Goal: Transaction & Acquisition: Purchase product/service

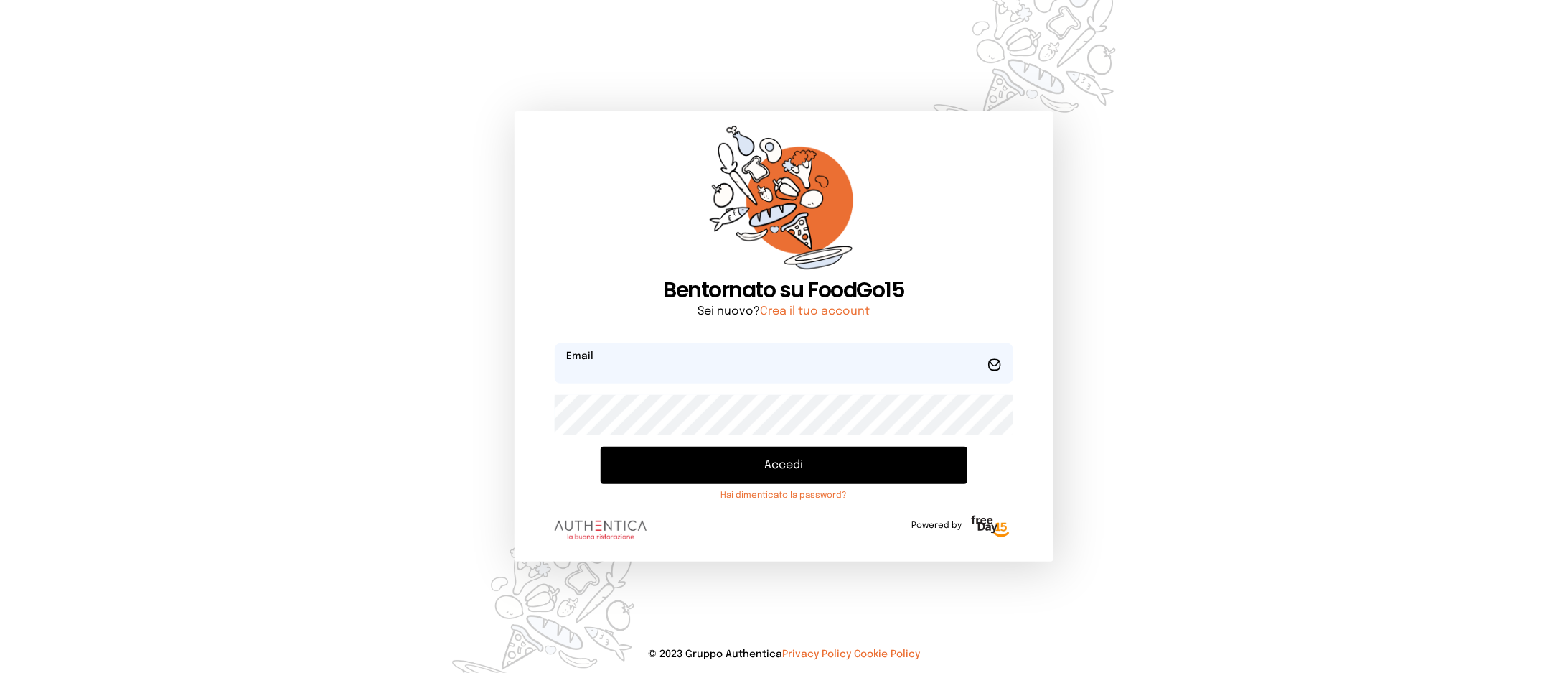
type input "**********"
click at [707, 453] on button "Accedi" at bounding box center [784, 465] width 366 height 37
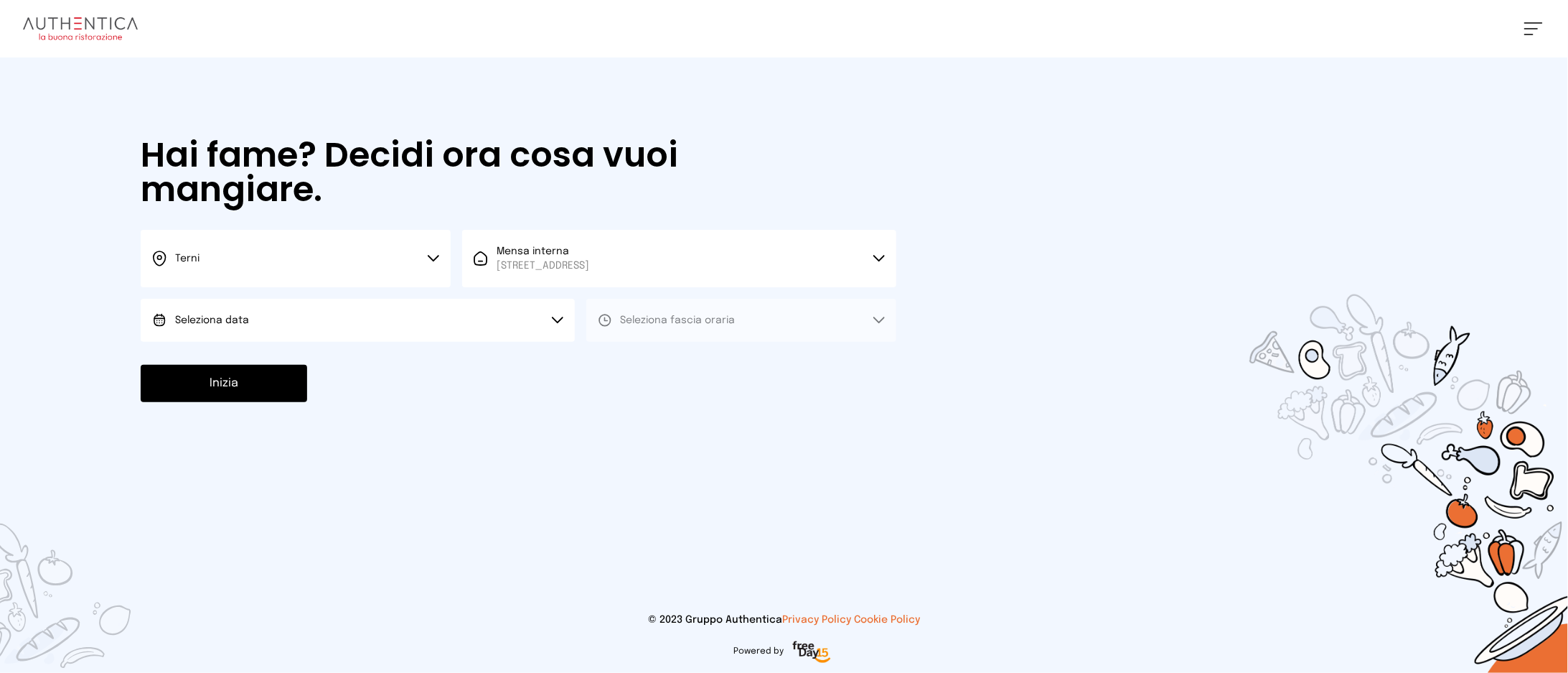
click at [476, 321] on button "Seleziona data" at bounding box center [358, 320] width 434 height 43
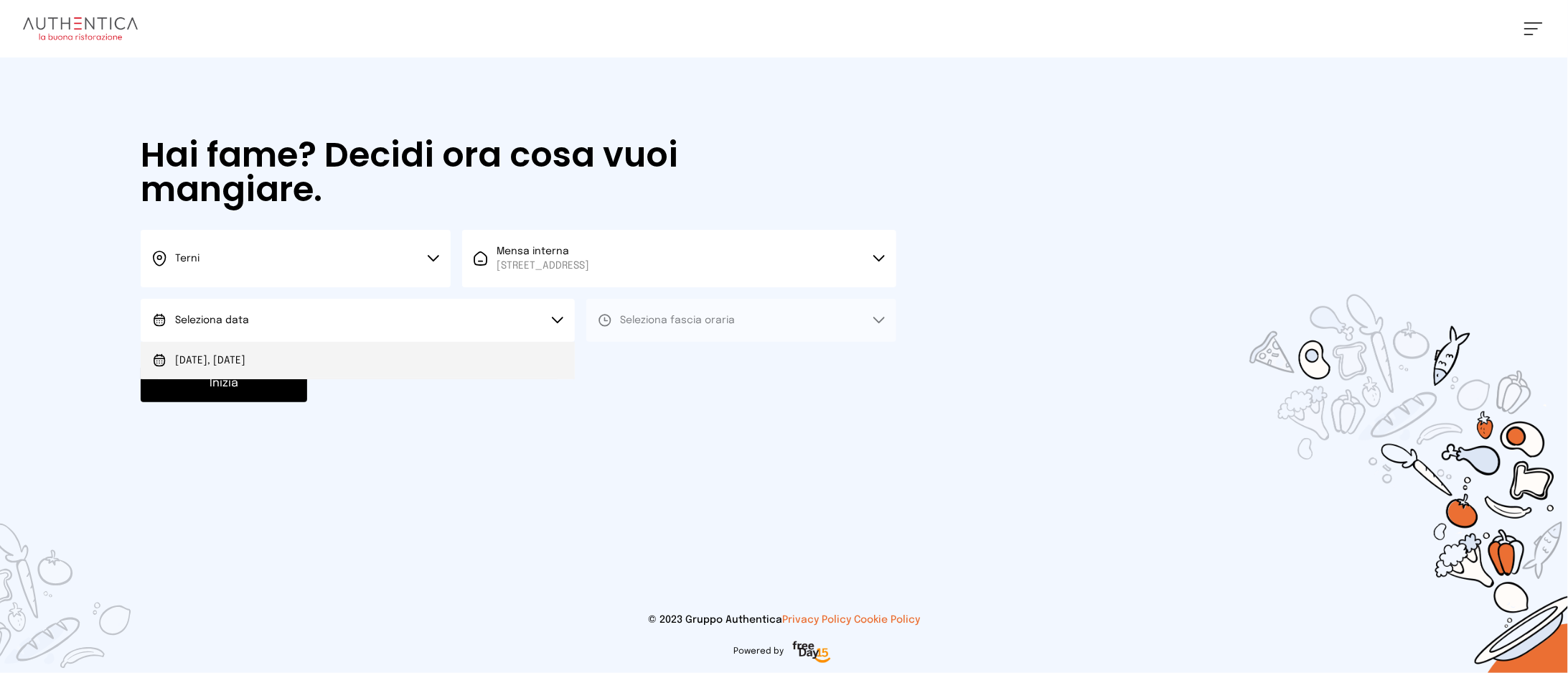
click at [474, 354] on li "[DATE], [DATE]" at bounding box center [358, 360] width 434 height 37
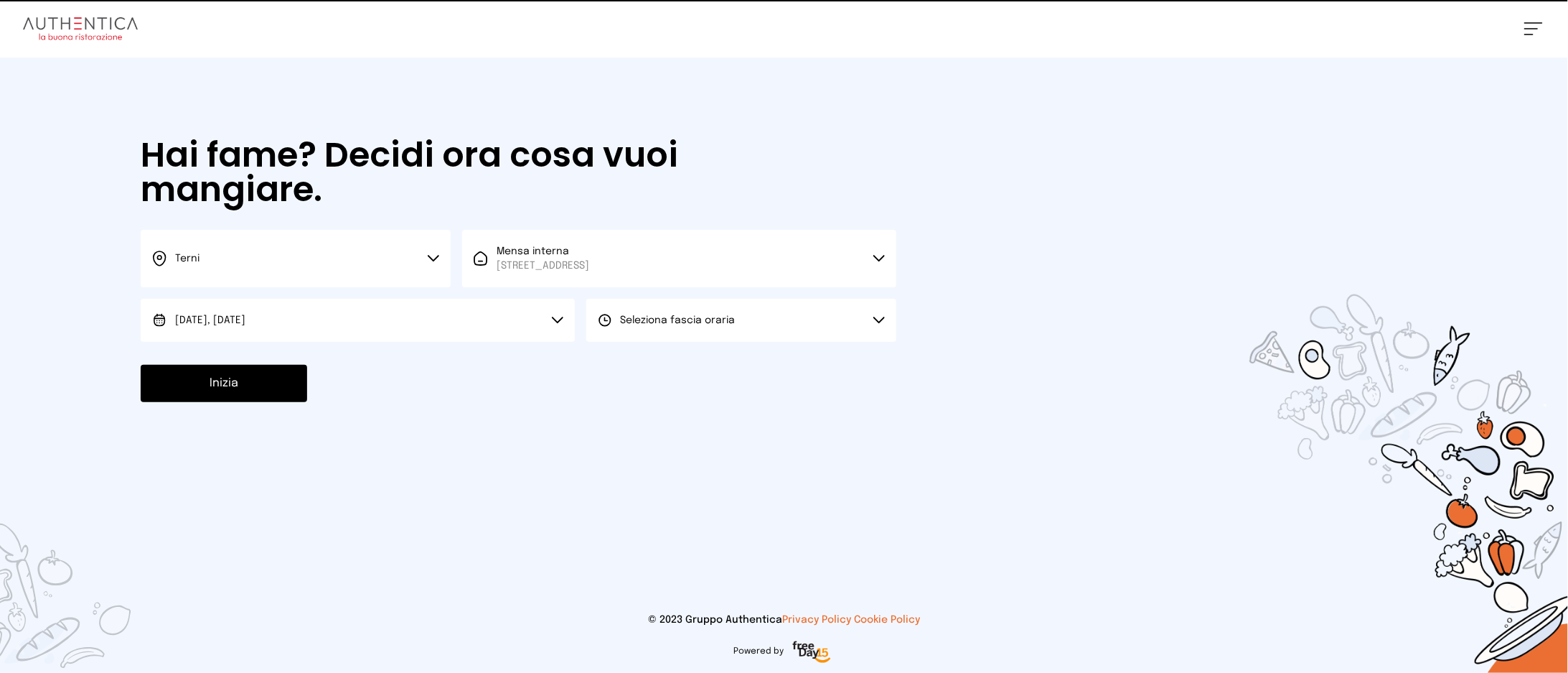
click at [687, 324] on span "Seleziona fascia oraria" at bounding box center [678, 320] width 115 height 10
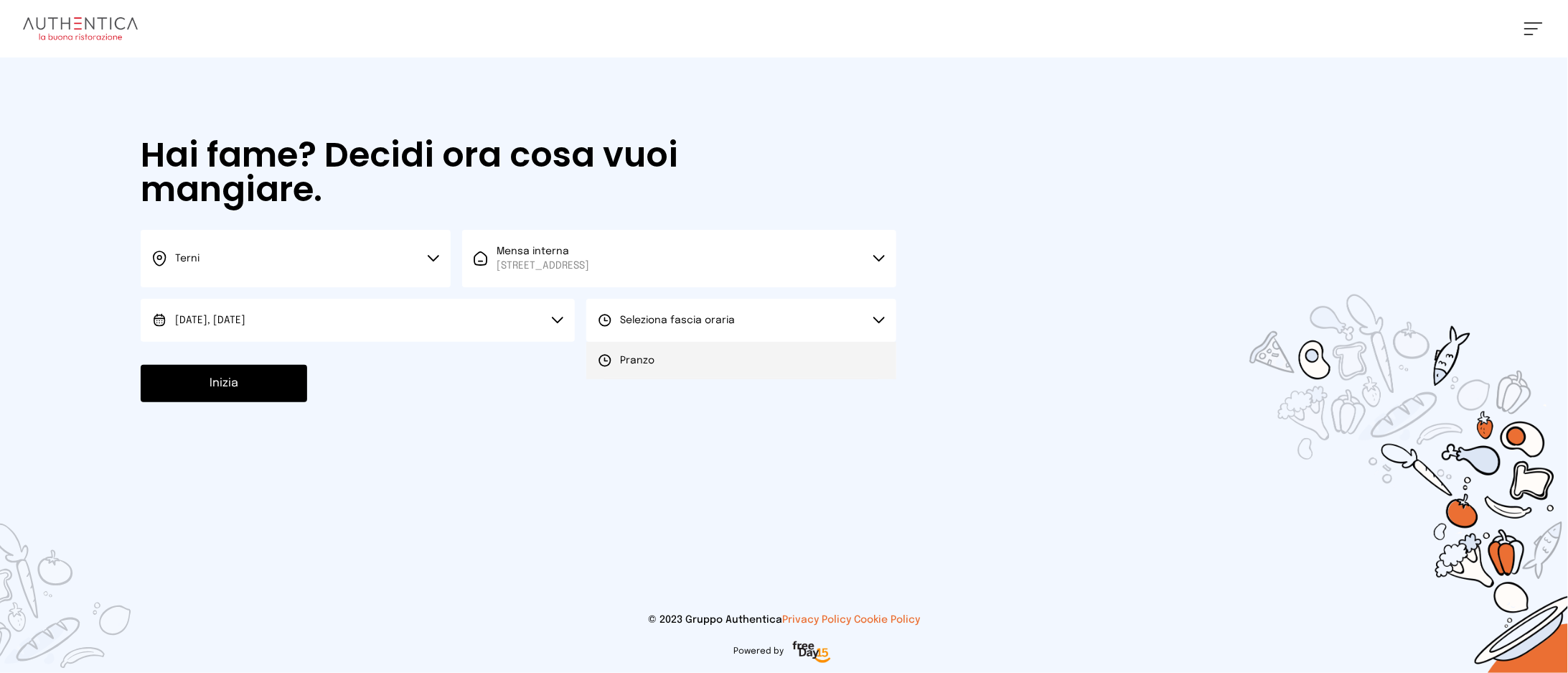
click at [687, 357] on li "Pranzo" at bounding box center [741, 360] width 310 height 37
click at [295, 374] on button "Inizia" at bounding box center [224, 383] width 167 height 37
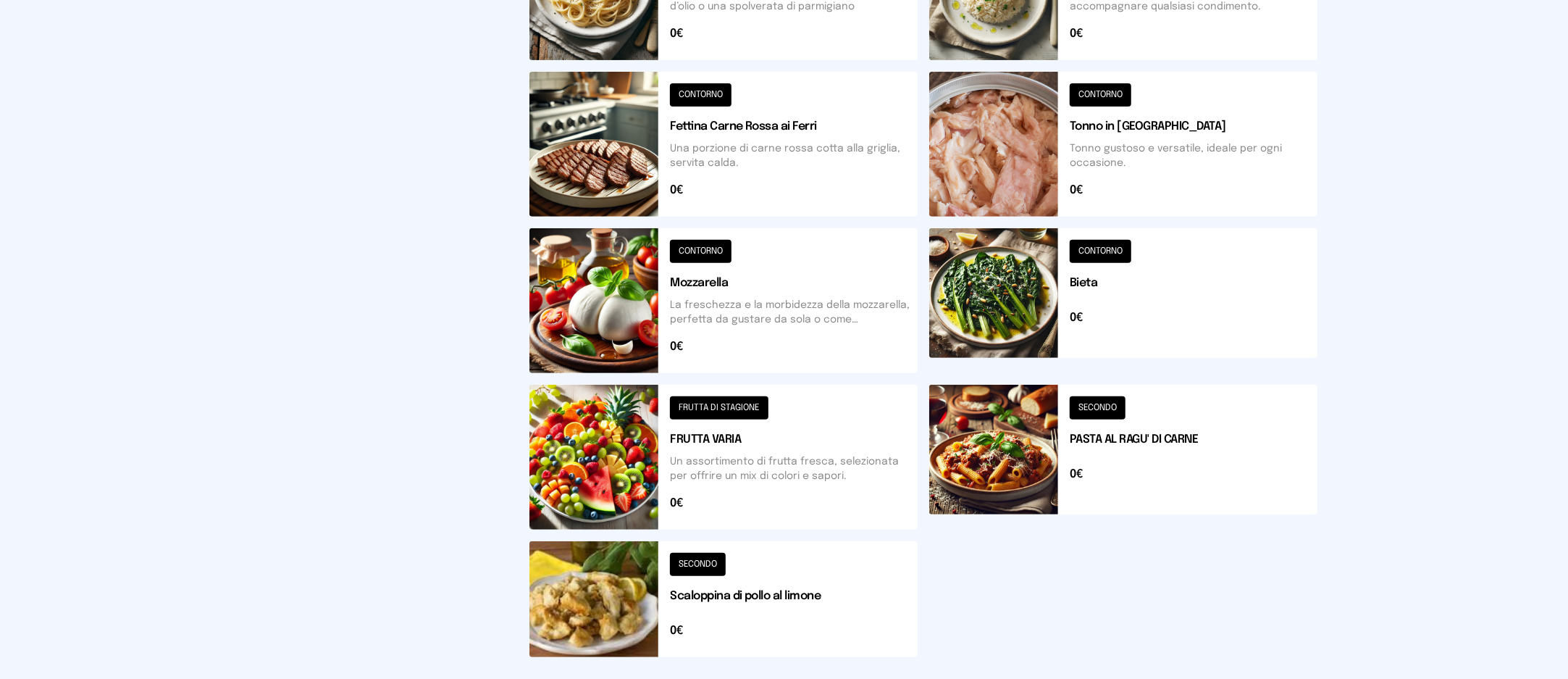
scroll to position [289, 0]
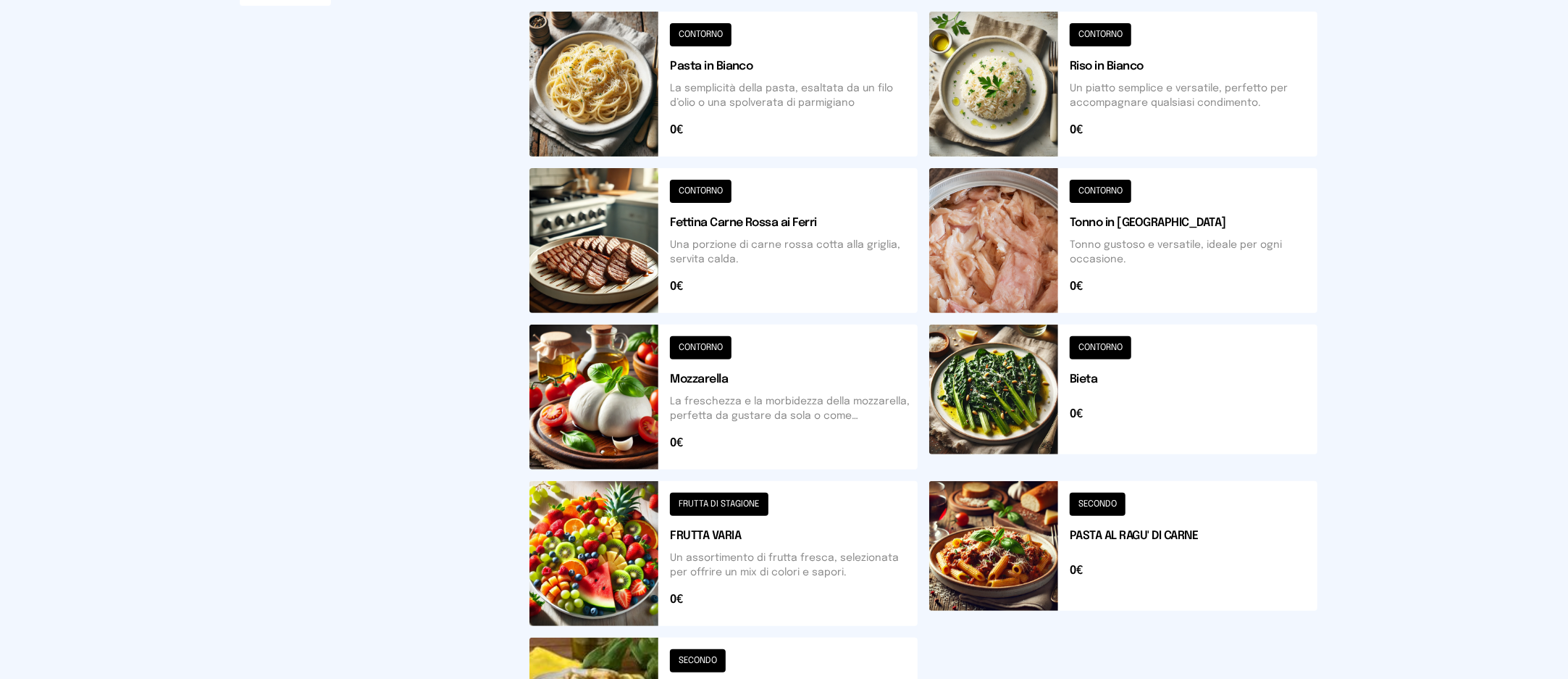
click at [1101, 394] on button at bounding box center [1123, 397] width 388 height 145
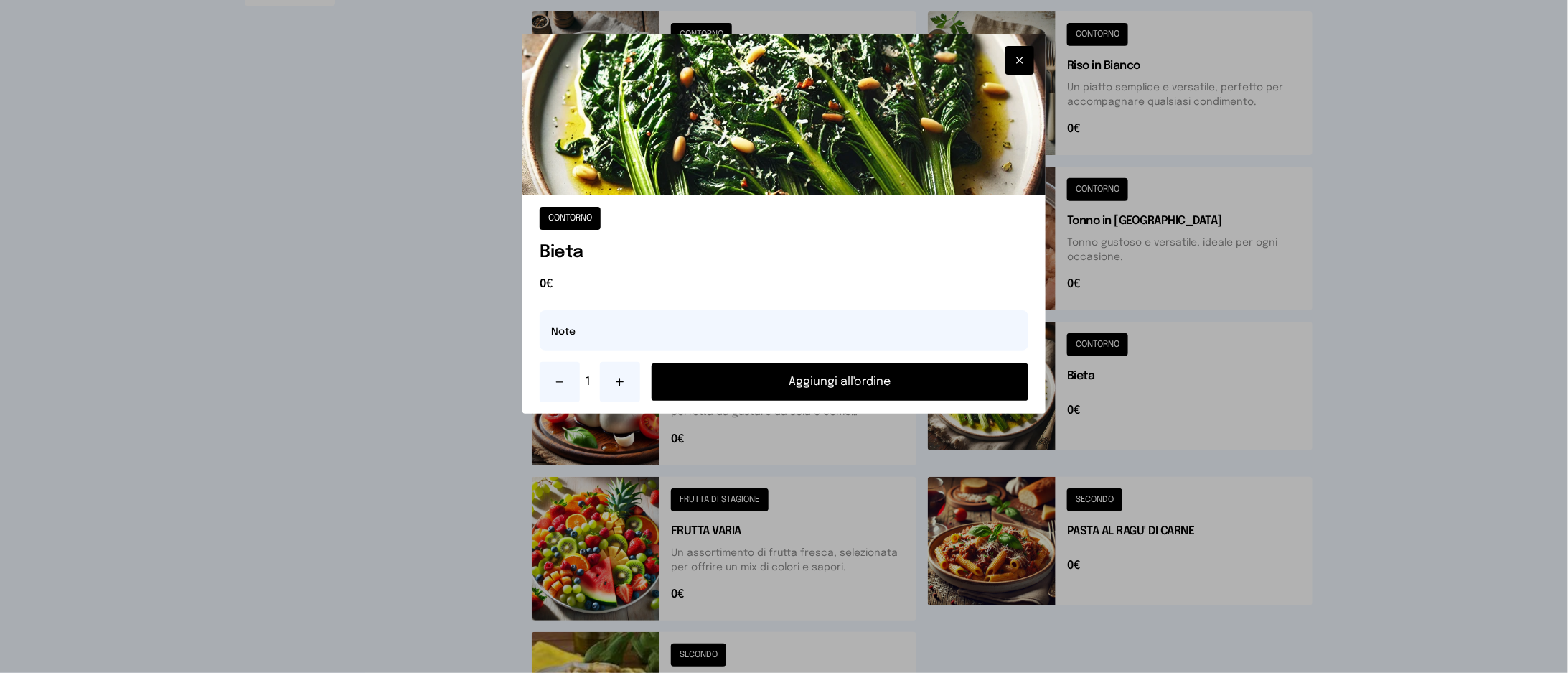
click at [984, 379] on button "Aggiungi all'ordine" at bounding box center [840, 382] width 376 height 37
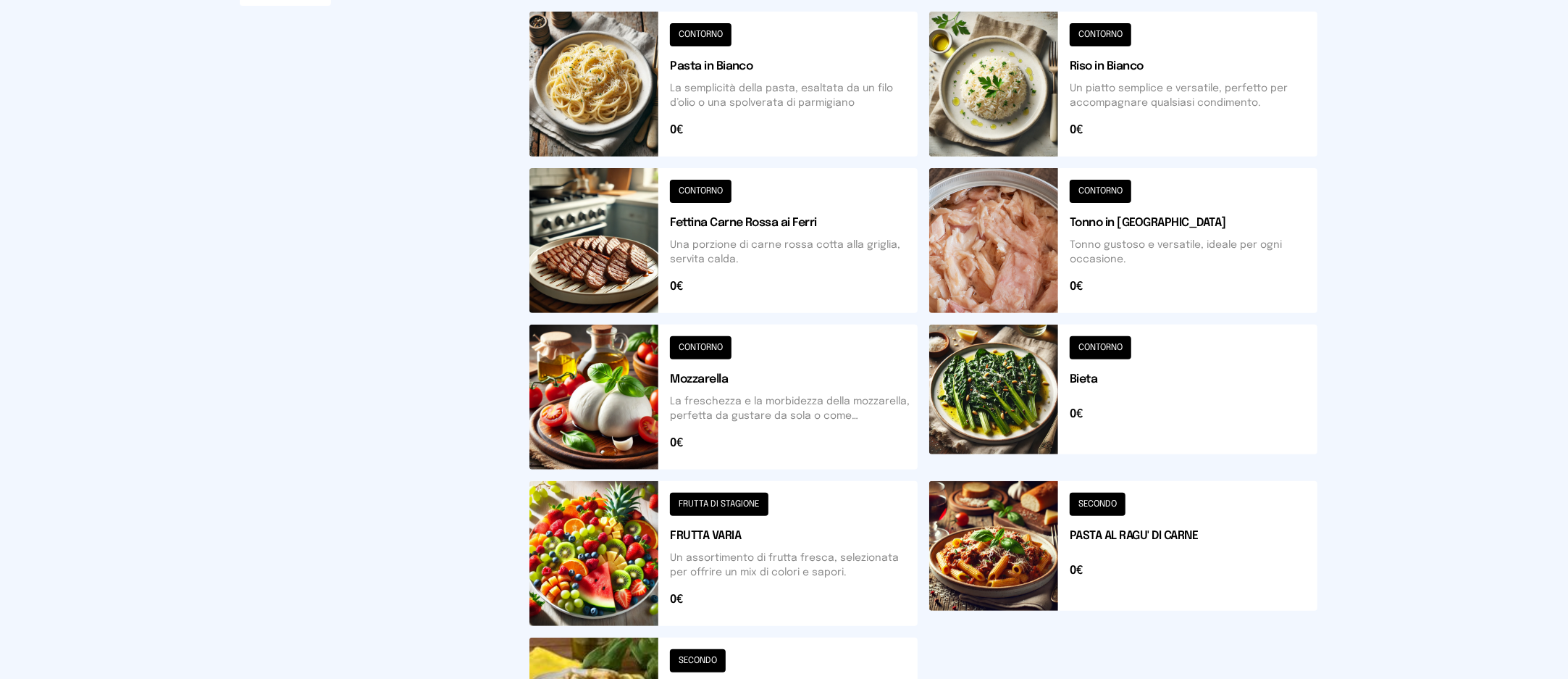
click at [814, 560] on button at bounding box center [723, 553] width 388 height 145
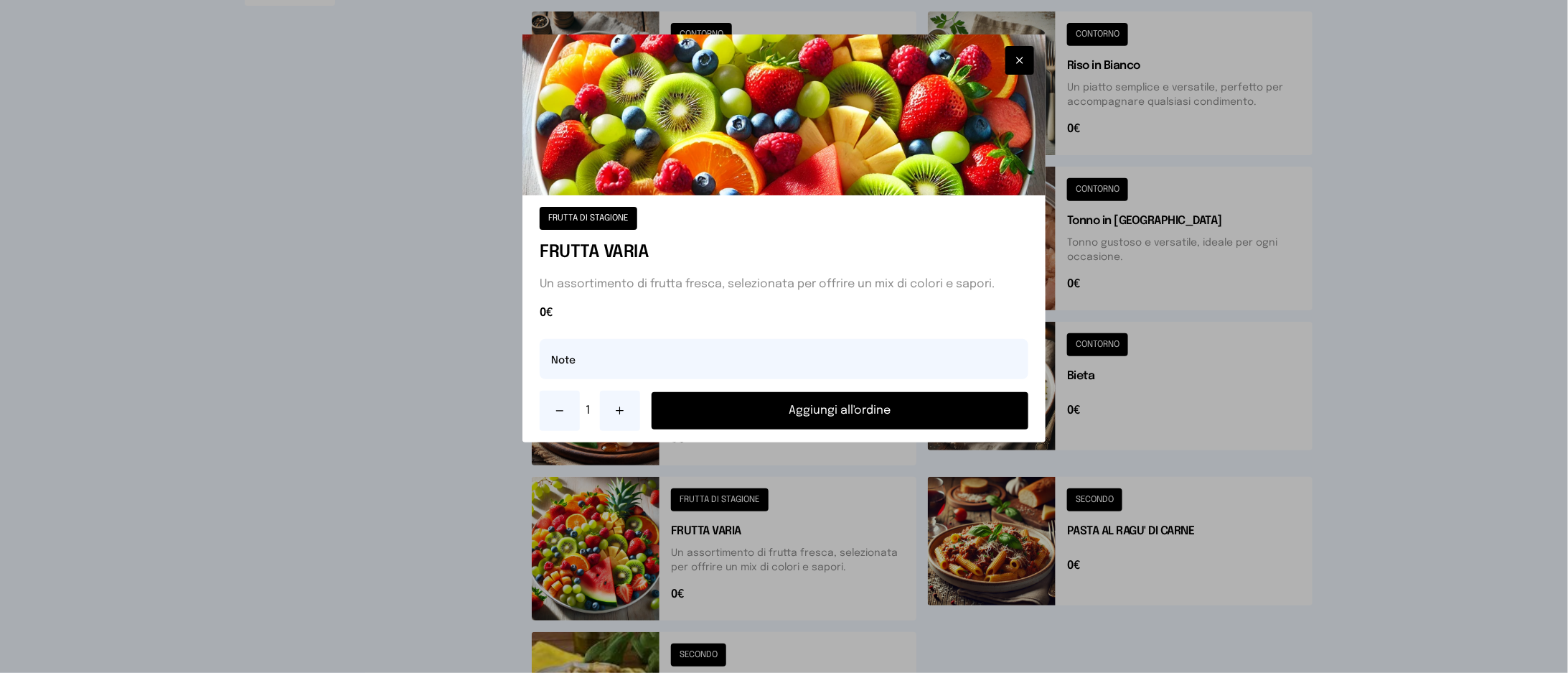
click at [833, 418] on button "Aggiungi all'ordine" at bounding box center [840, 411] width 376 height 37
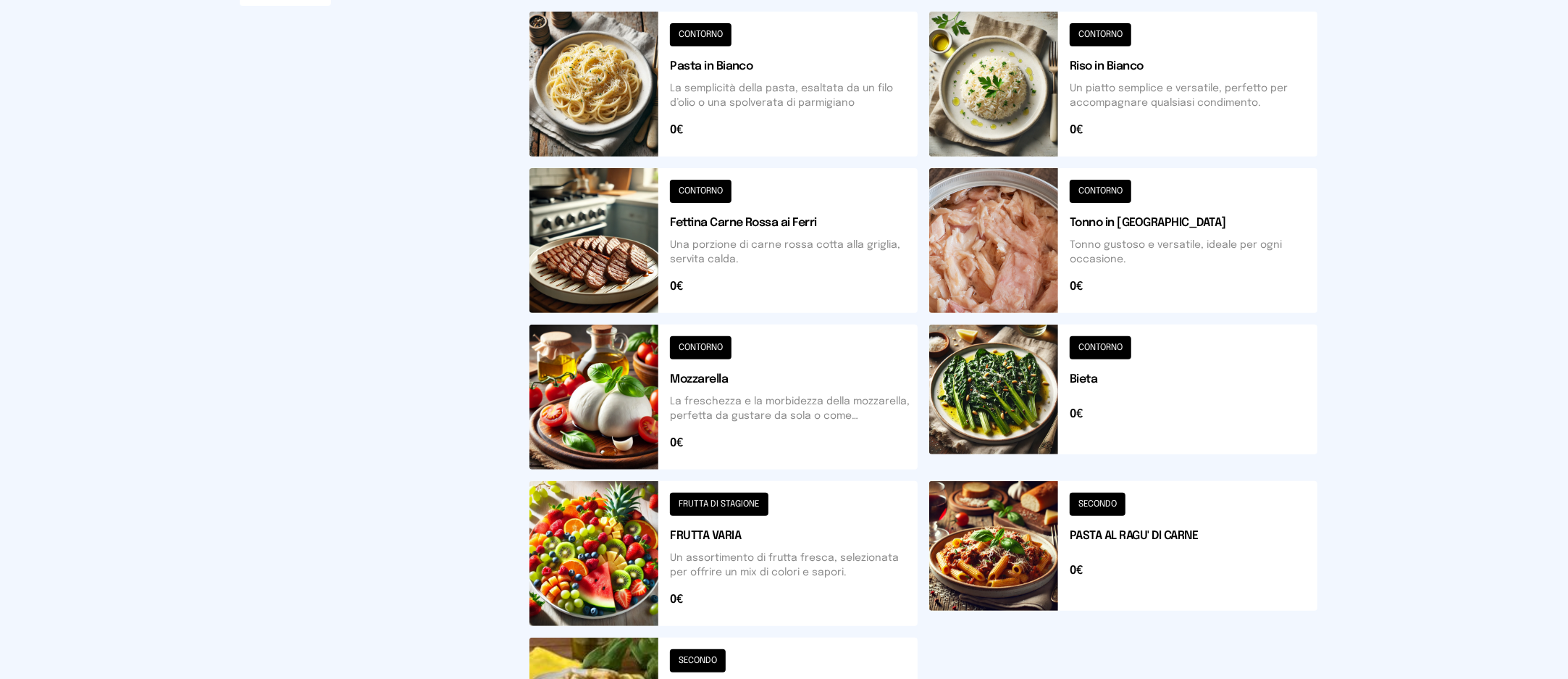
scroll to position [386, 0]
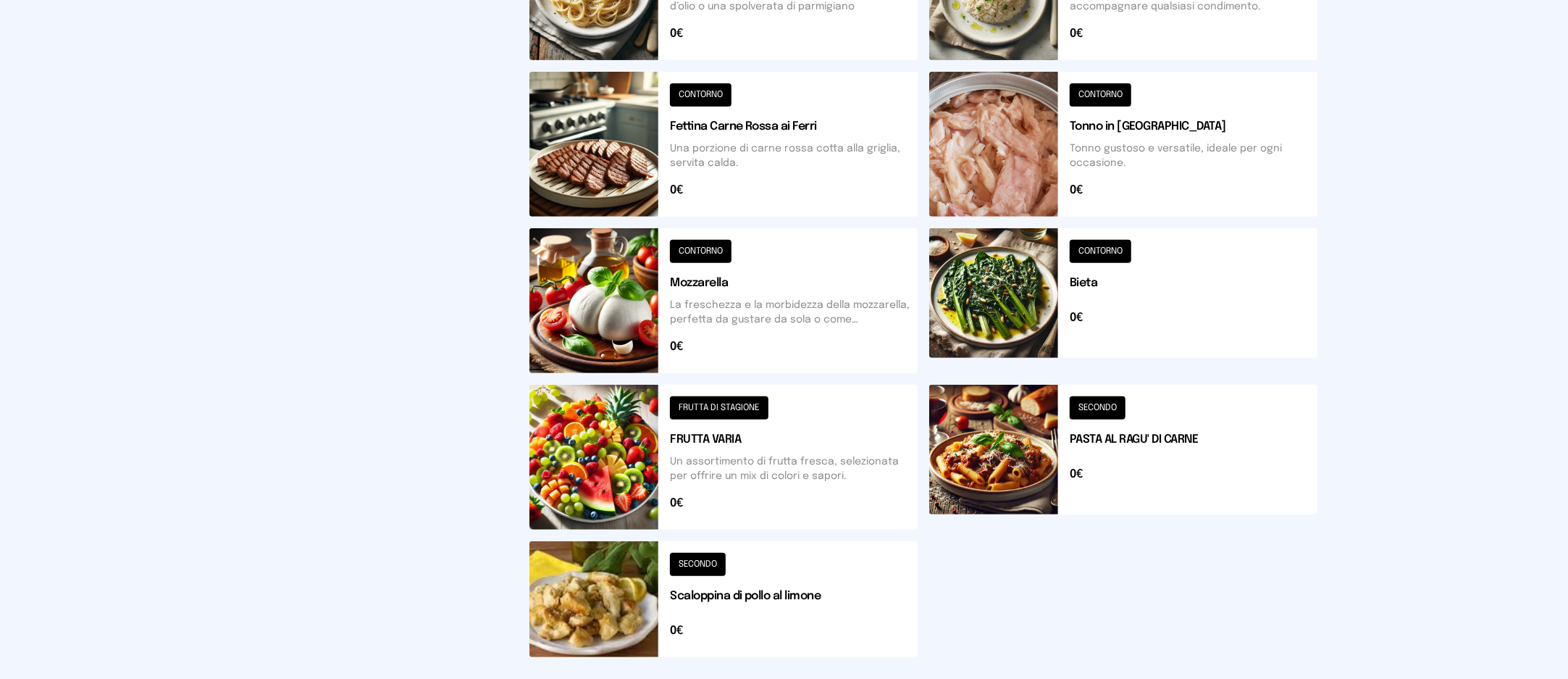
click at [822, 583] on button at bounding box center [723, 599] width 388 height 116
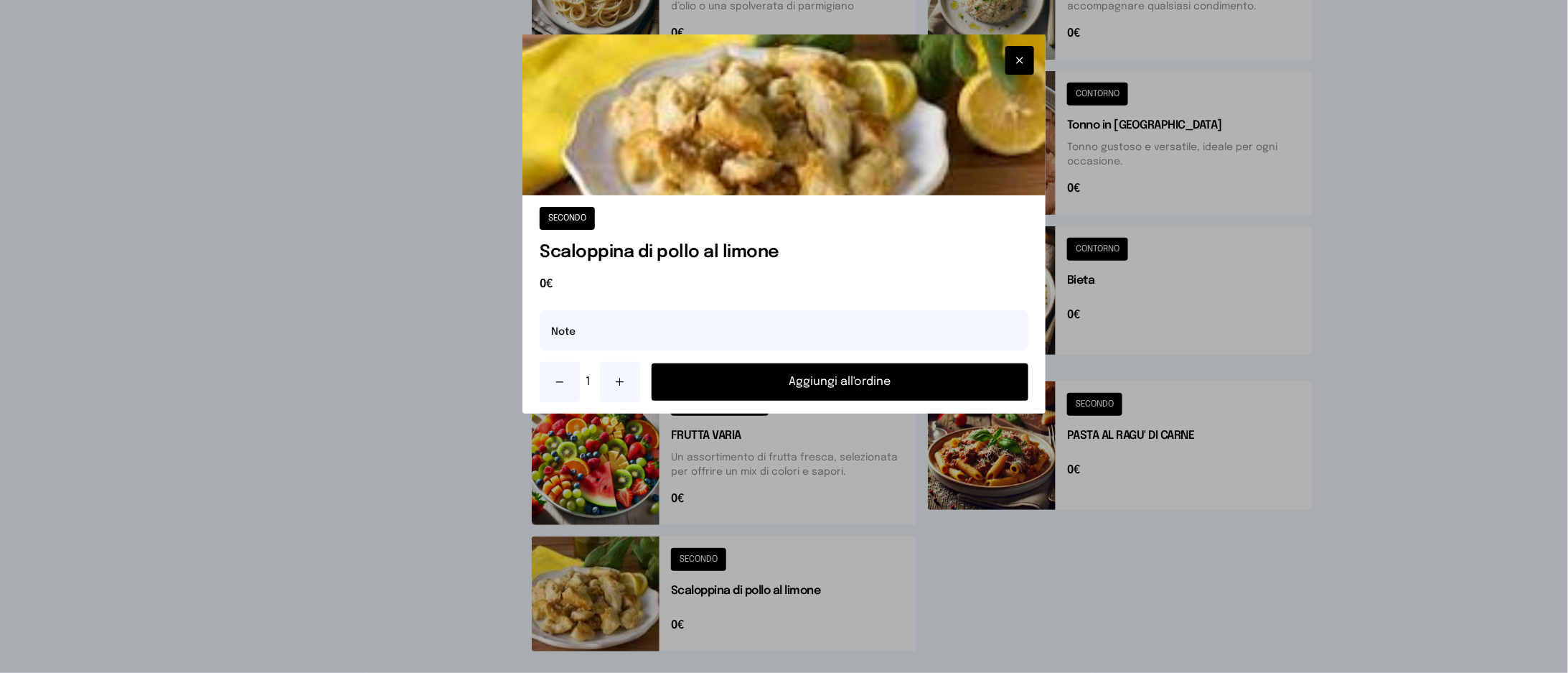
click at [865, 391] on button "Aggiungi all'ordine" at bounding box center [840, 382] width 376 height 37
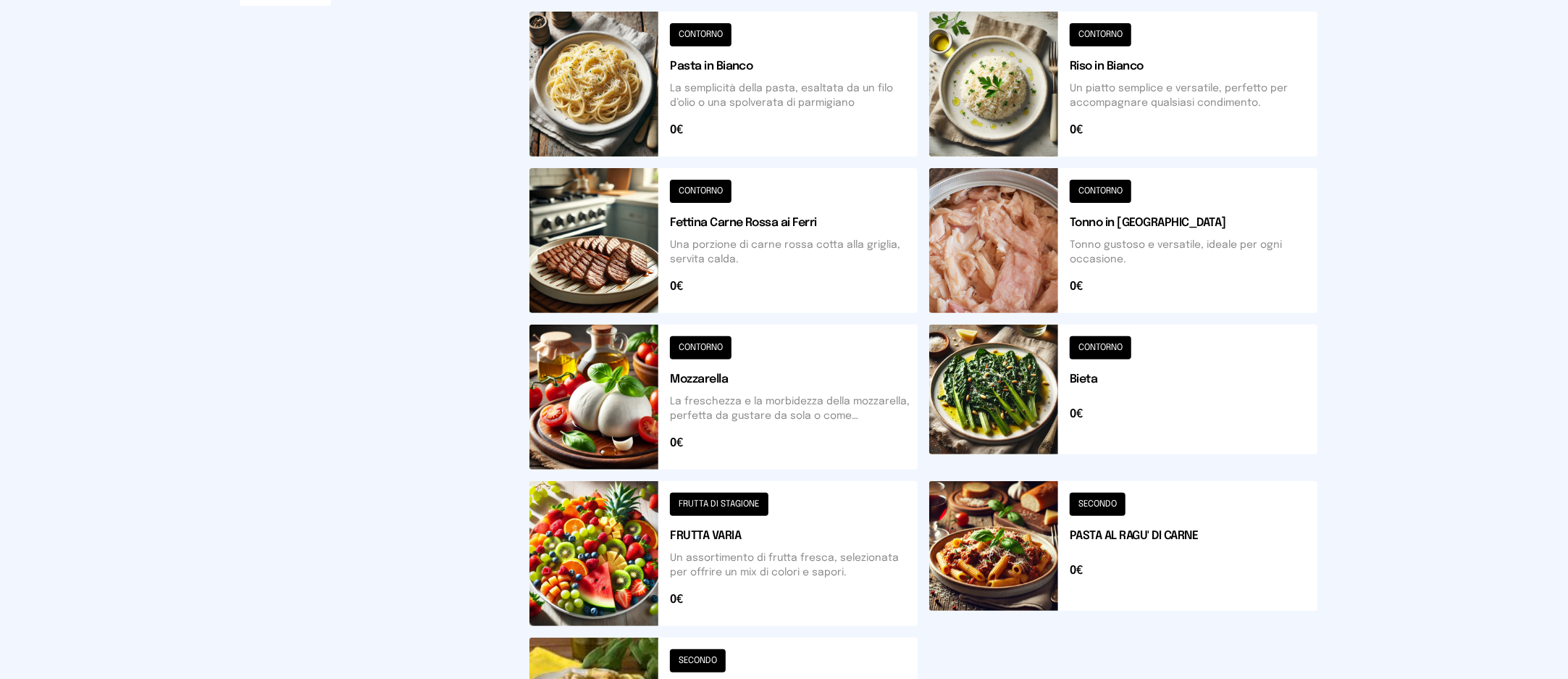
scroll to position [193, 0]
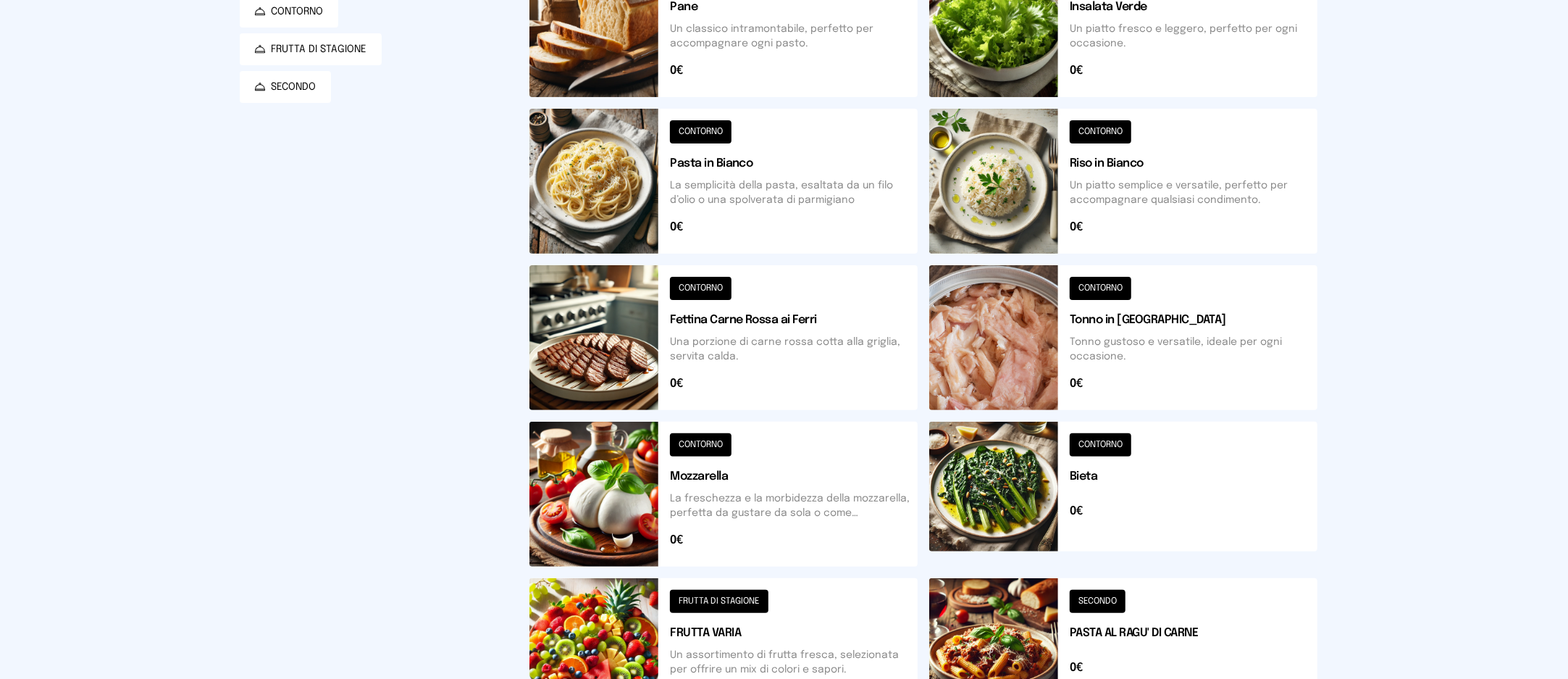
click at [796, 52] on button at bounding box center [723, 25] width 388 height 145
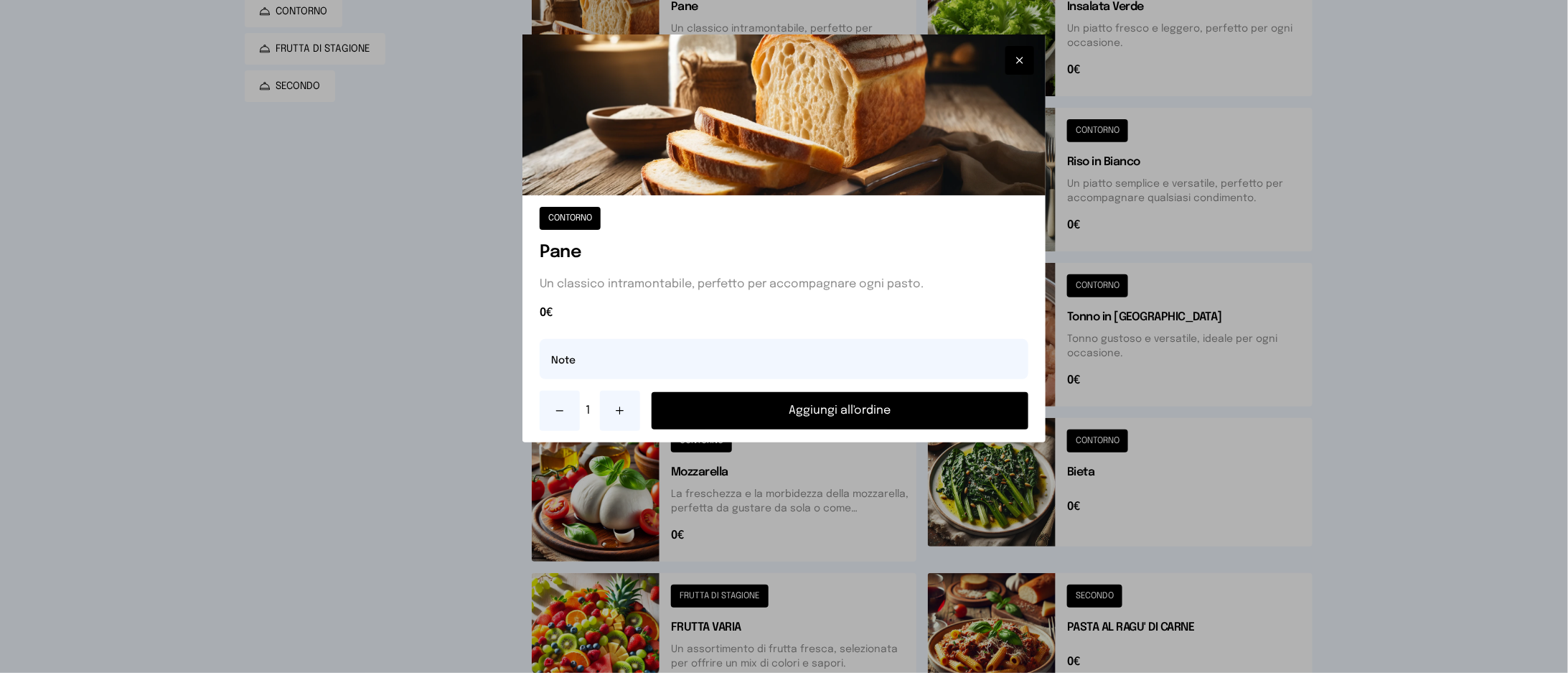
click at [855, 411] on button "Aggiungi all'ordine" at bounding box center [840, 411] width 376 height 37
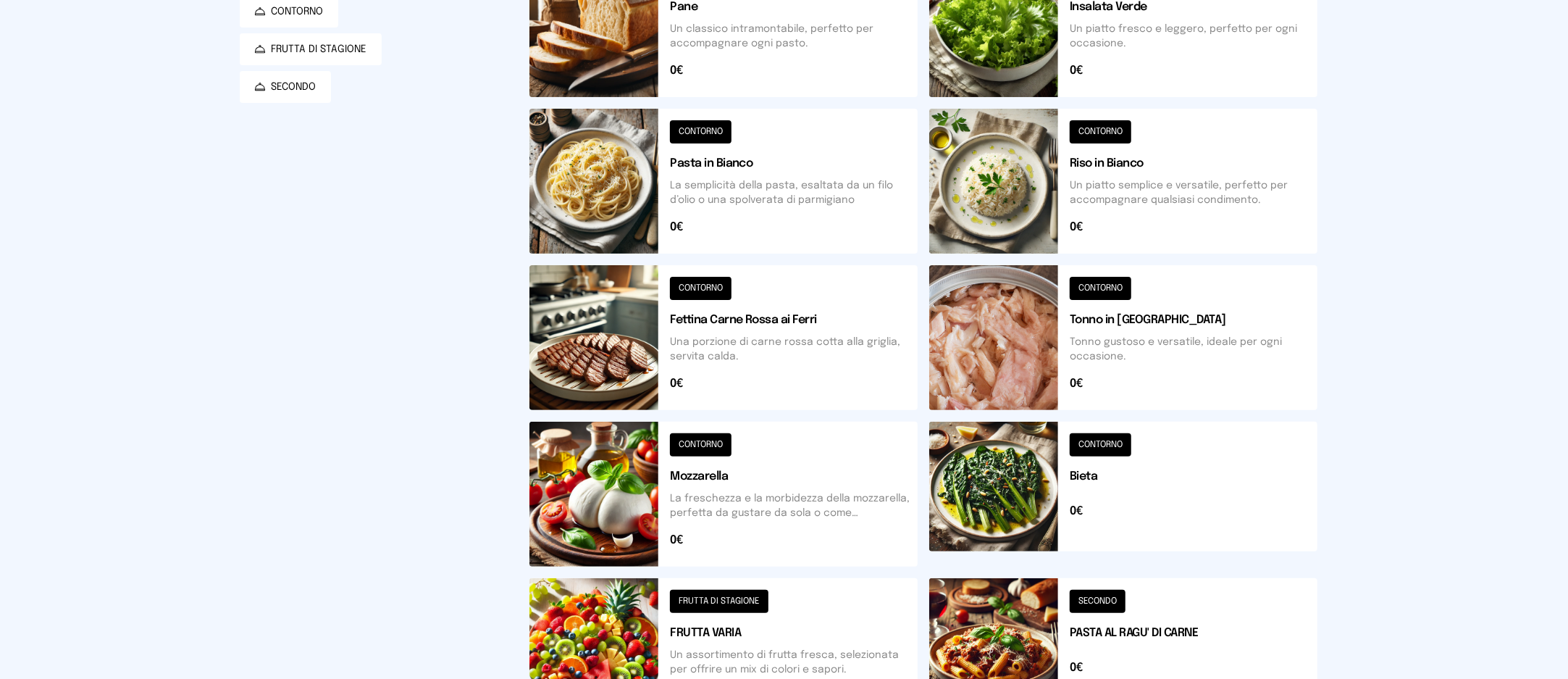
scroll to position [96, 0]
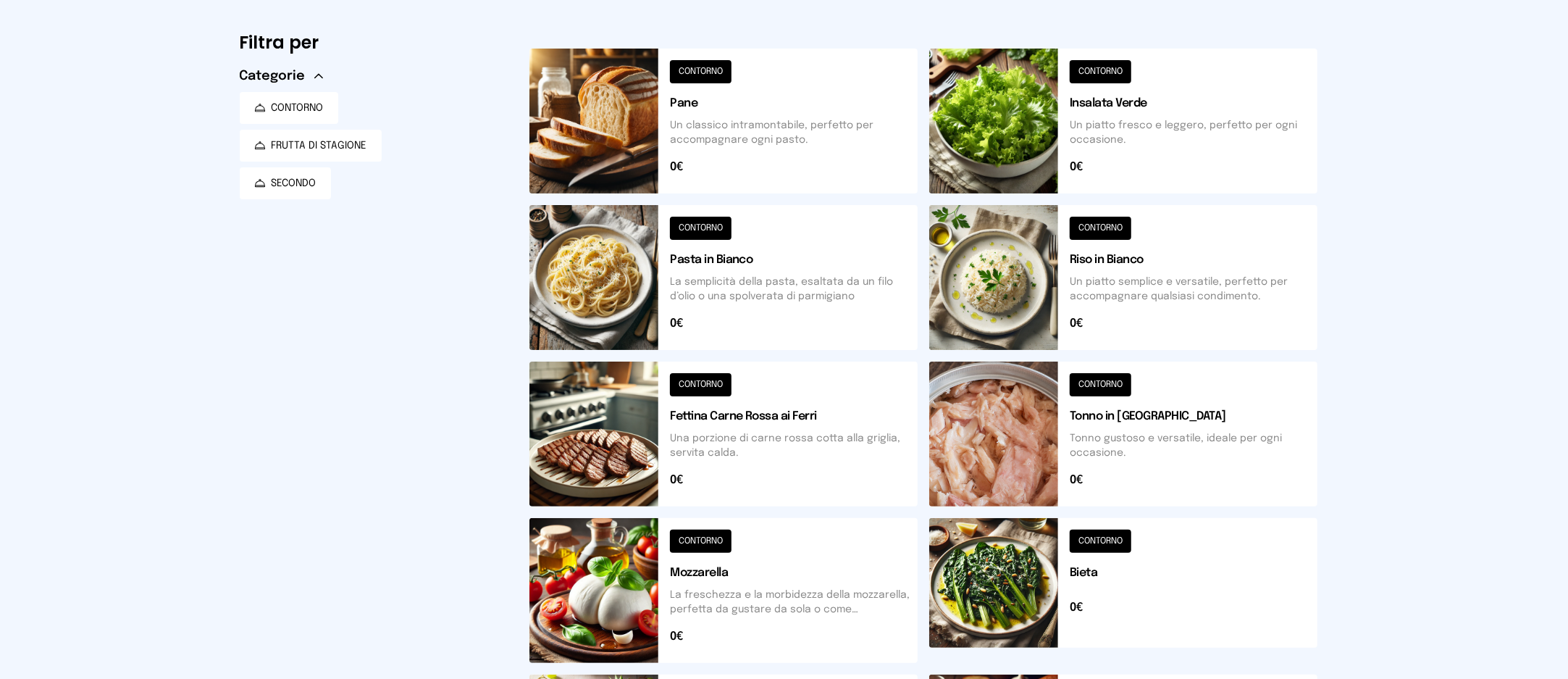
click at [1175, 153] on button at bounding box center [1123, 121] width 388 height 145
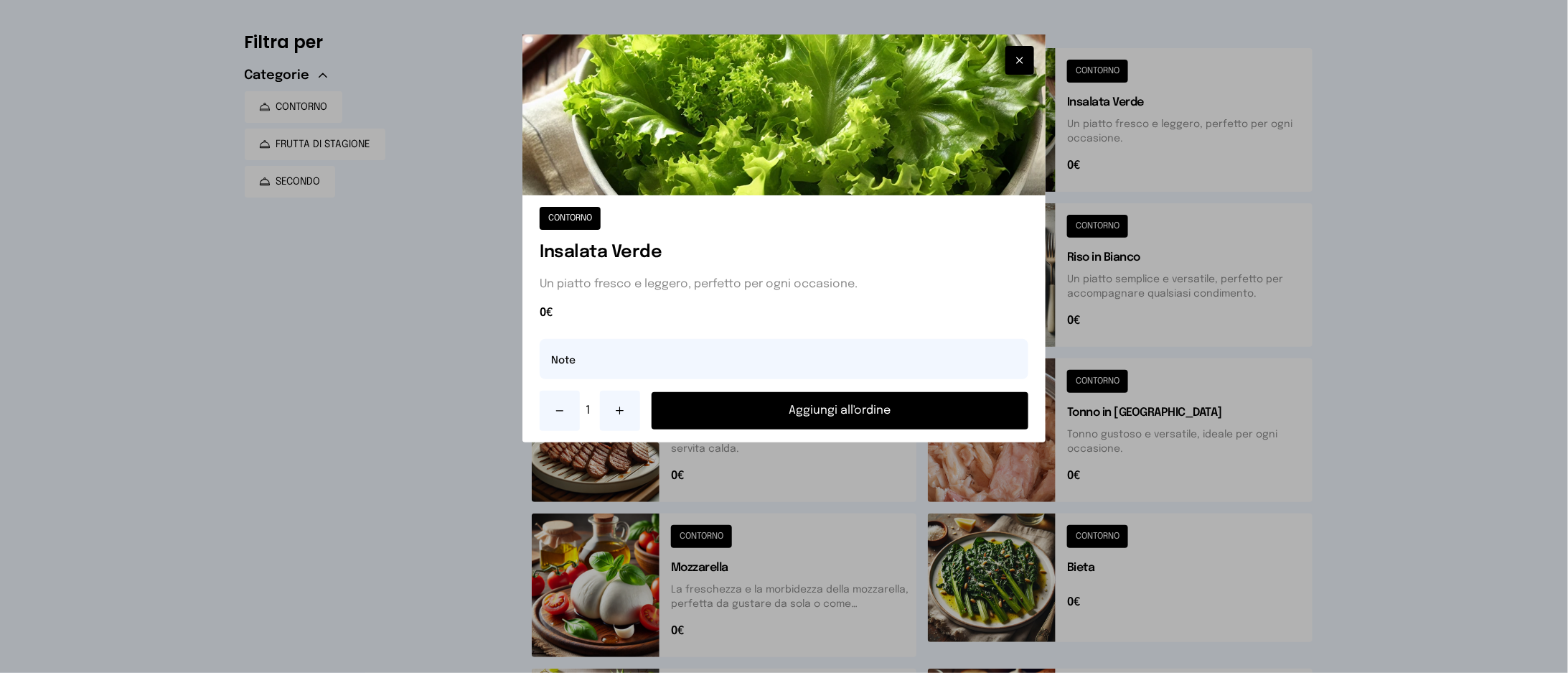
click at [962, 410] on button "Aggiungi all'ordine" at bounding box center [840, 411] width 376 height 37
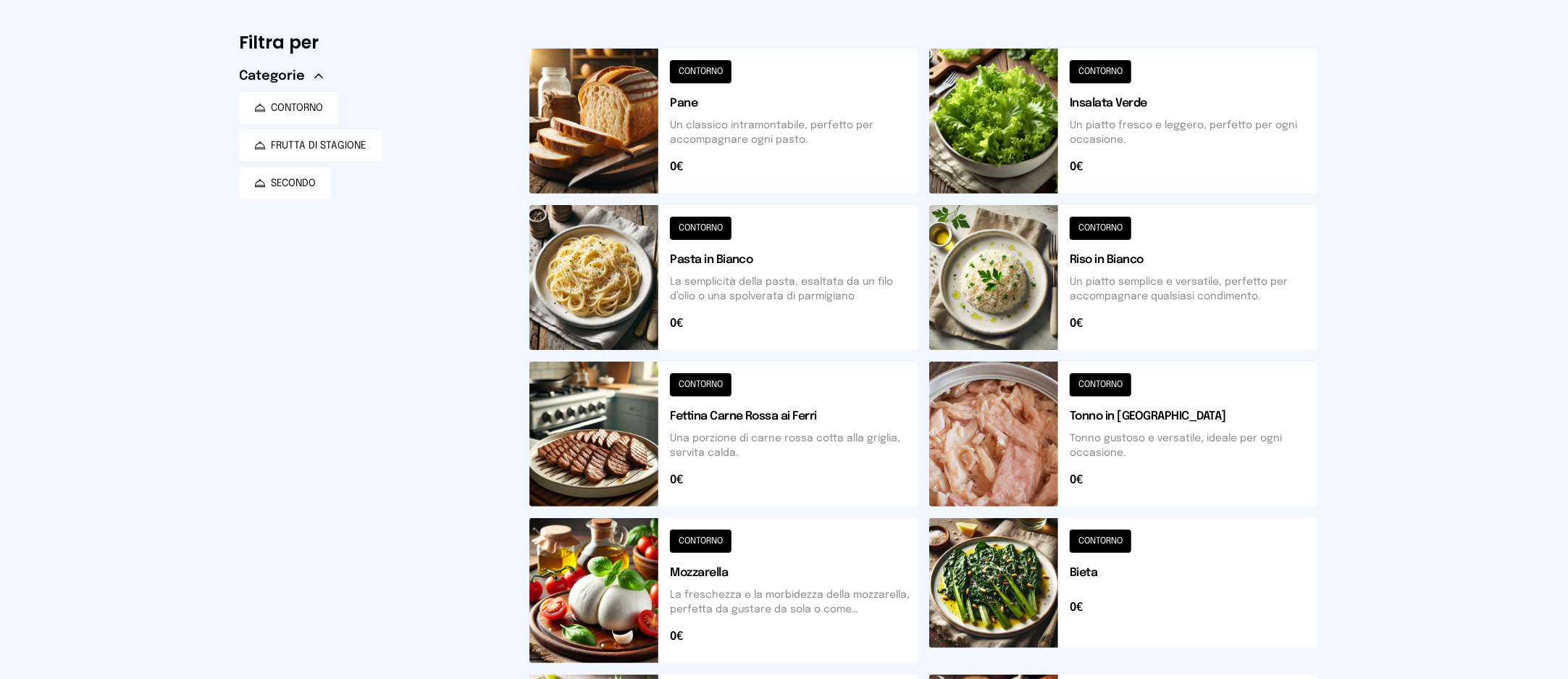
click at [1163, 309] on button at bounding box center [1123, 277] width 388 height 145
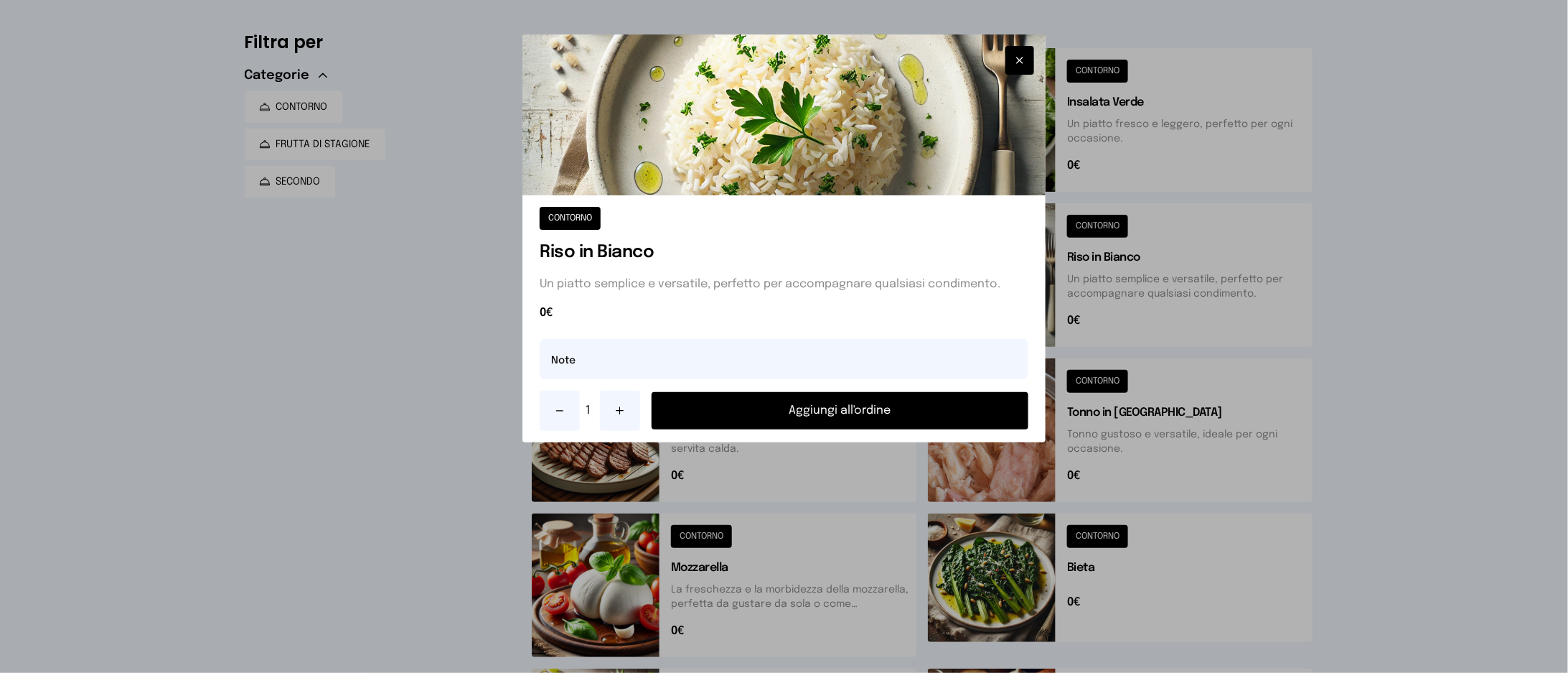
click at [941, 425] on button "Aggiungi all'ordine" at bounding box center [840, 411] width 376 height 37
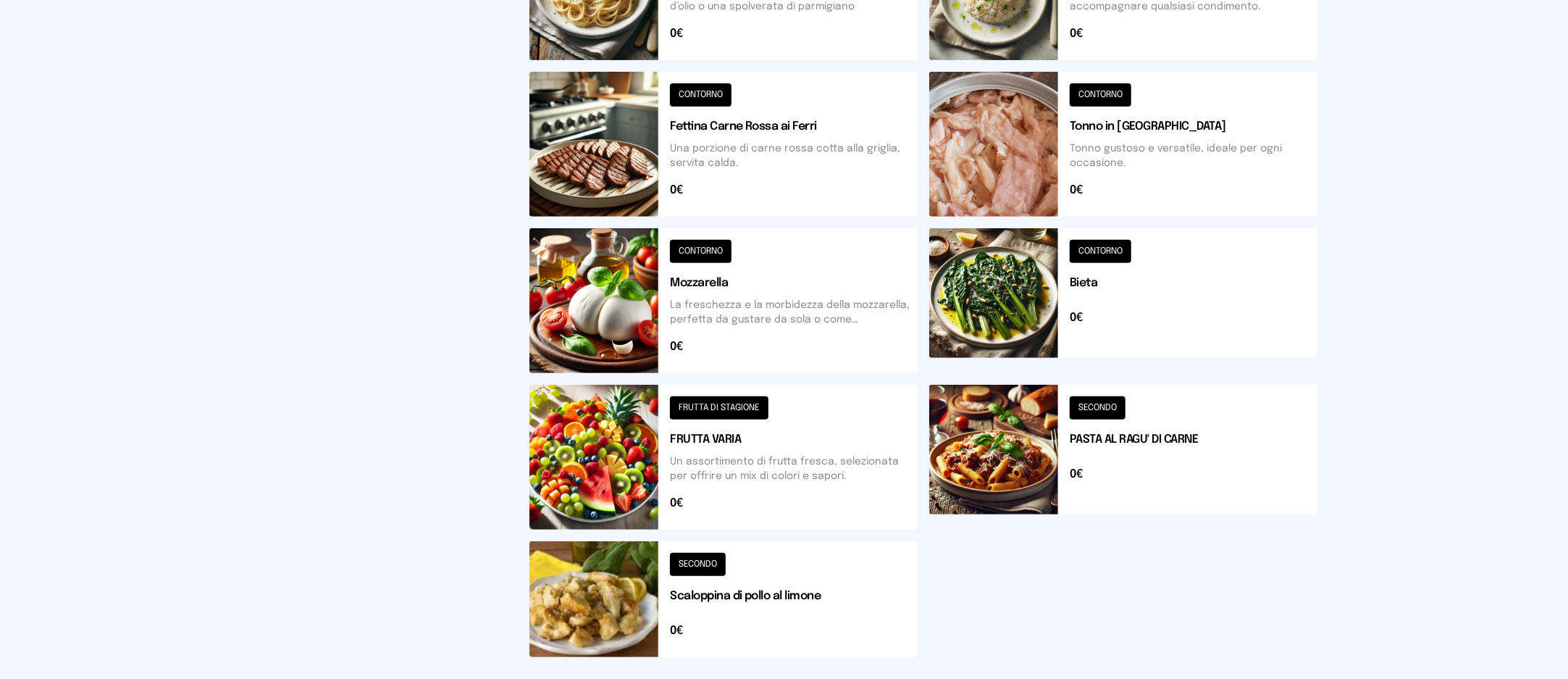
scroll to position [482, 0]
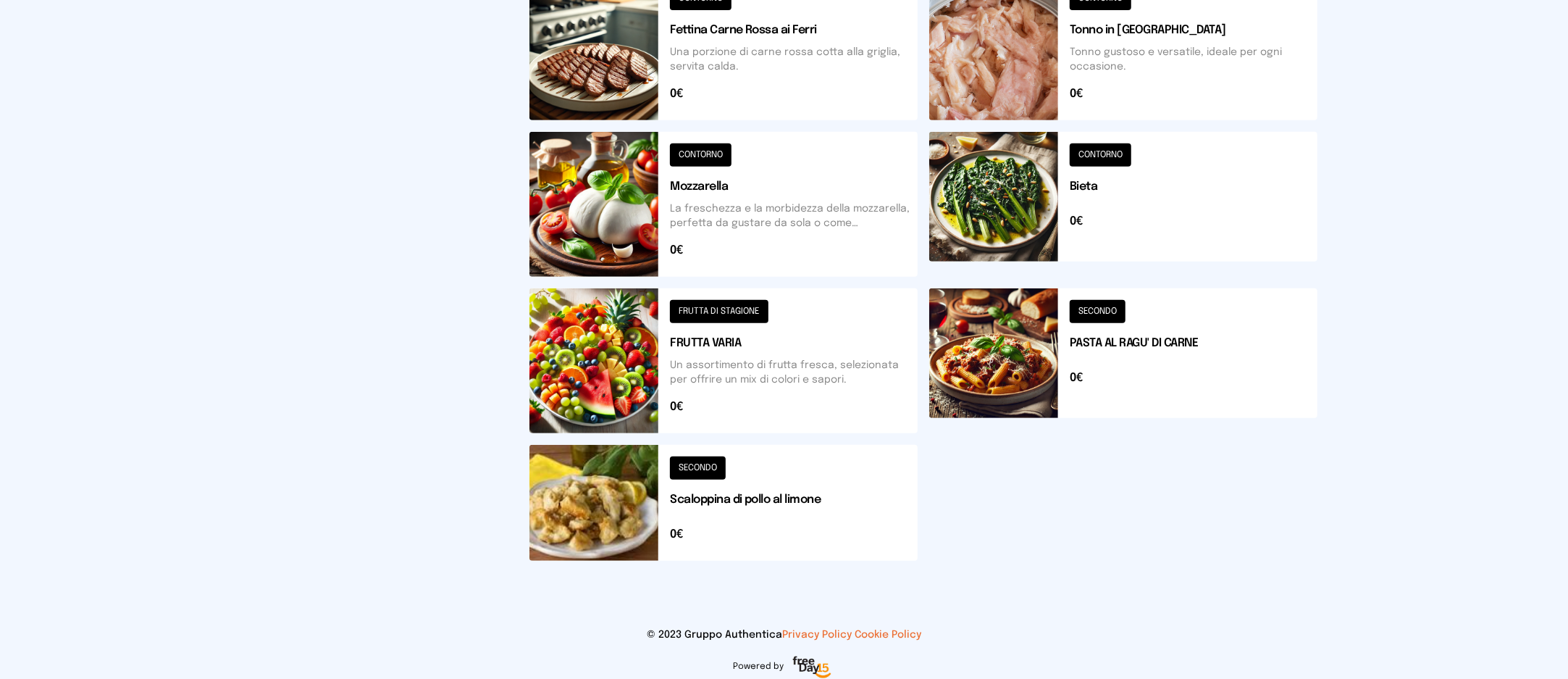
click at [831, 523] on button at bounding box center [723, 503] width 388 height 116
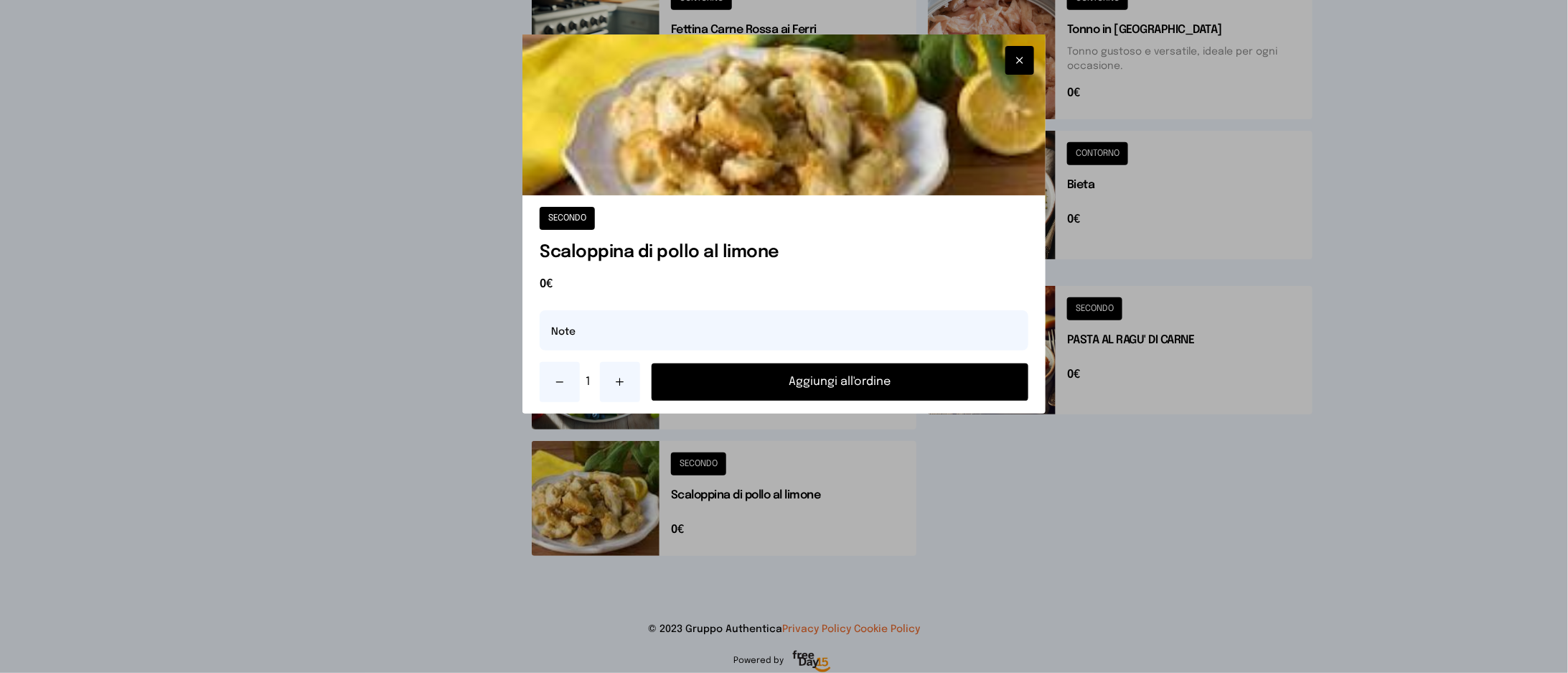
click at [881, 377] on button "Aggiungi all'ordine" at bounding box center [840, 382] width 376 height 37
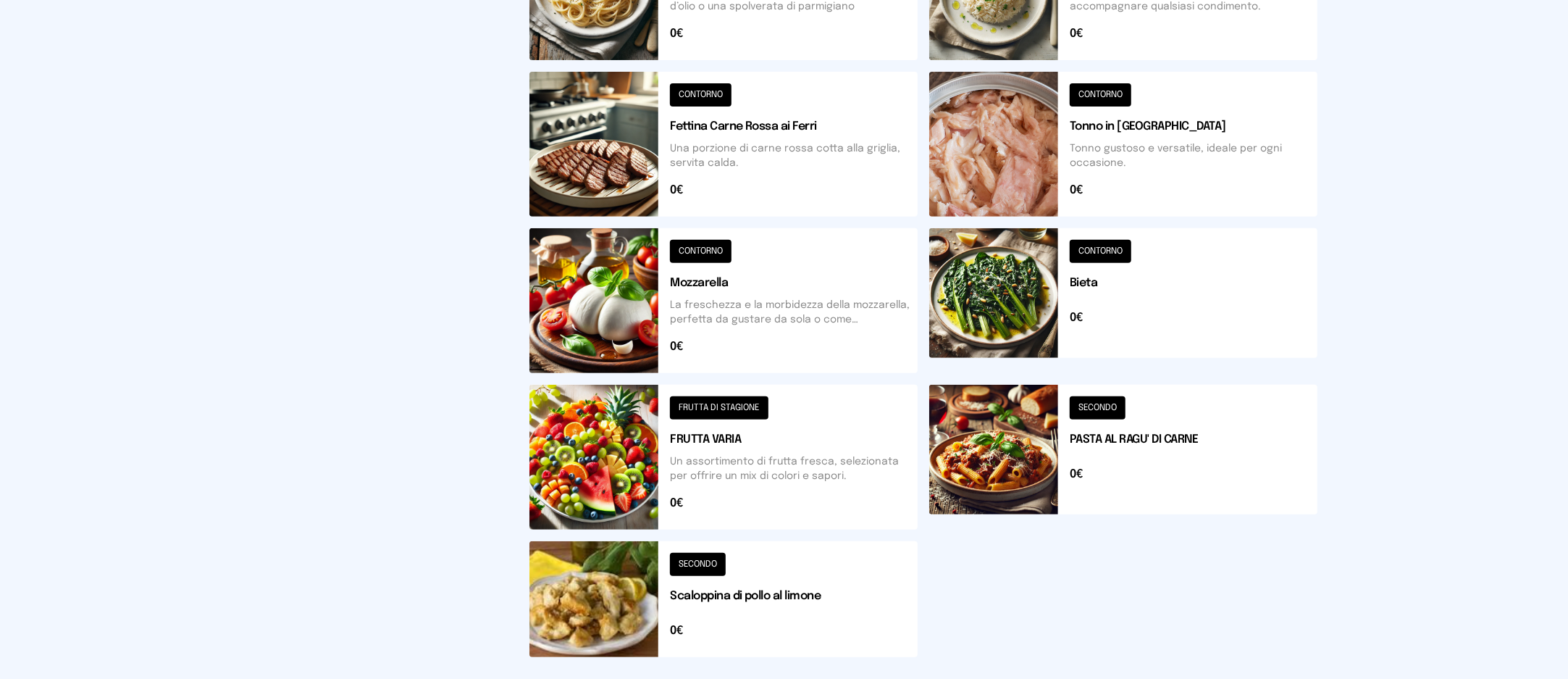
scroll to position [289, 0]
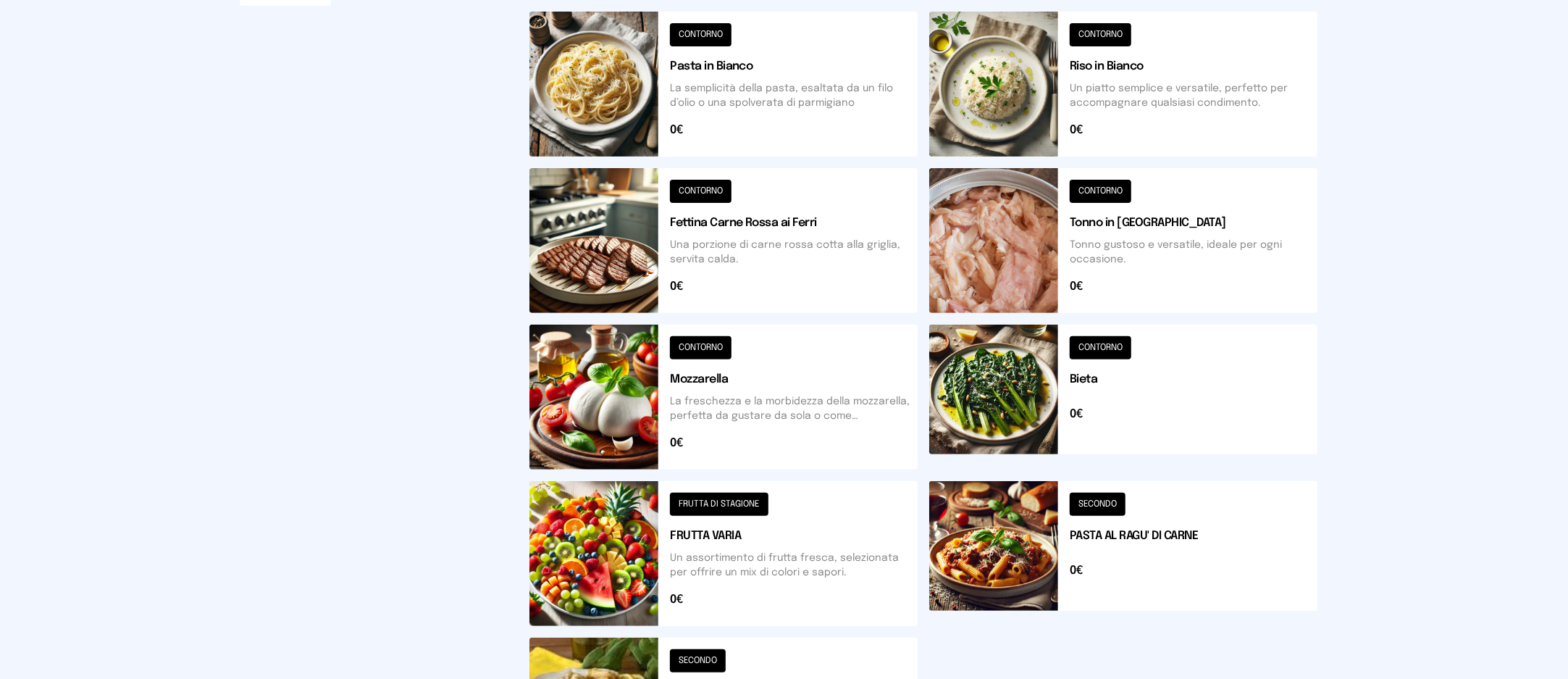
click at [1111, 61] on button at bounding box center [1123, 84] width 388 height 145
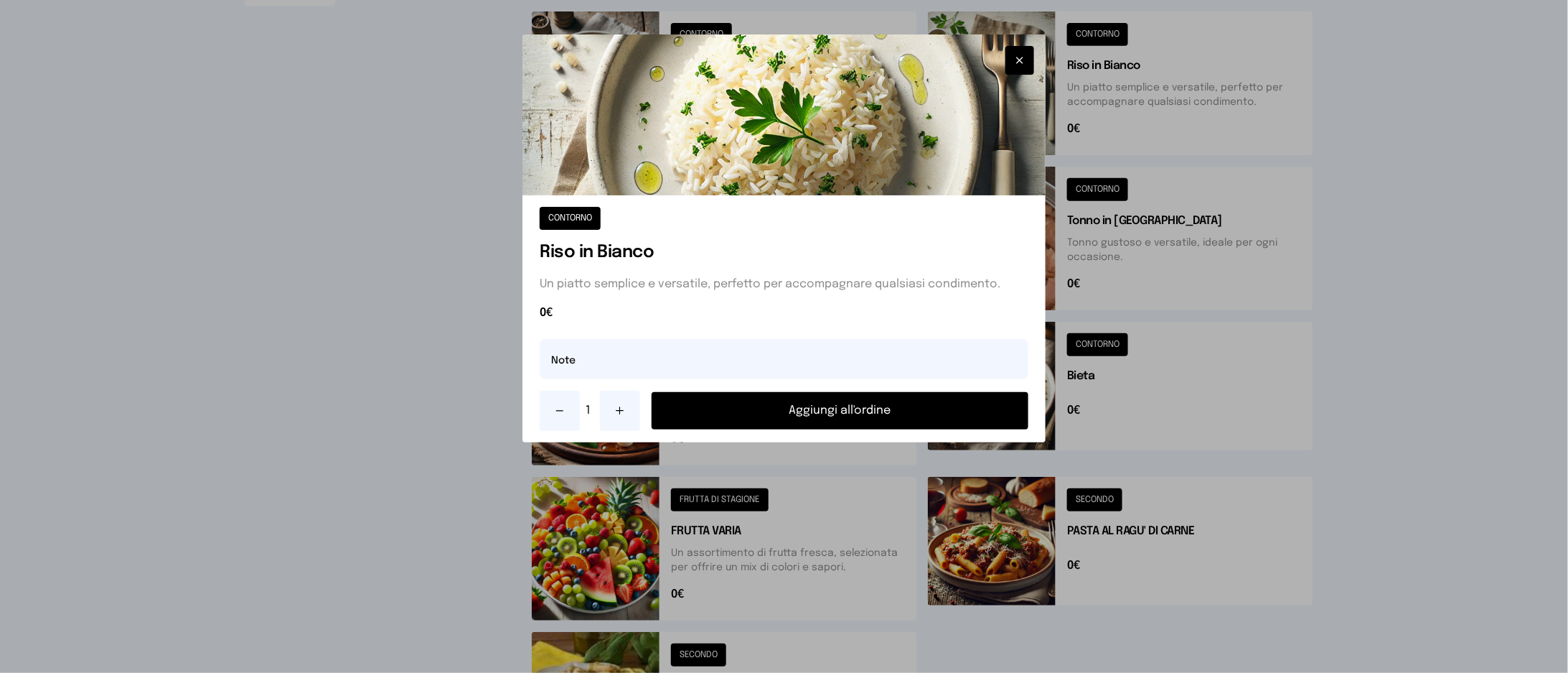
click at [1001, 398] on button "Aggiungi all'ordine" at bounding box center [840, 411] width 376 height 37
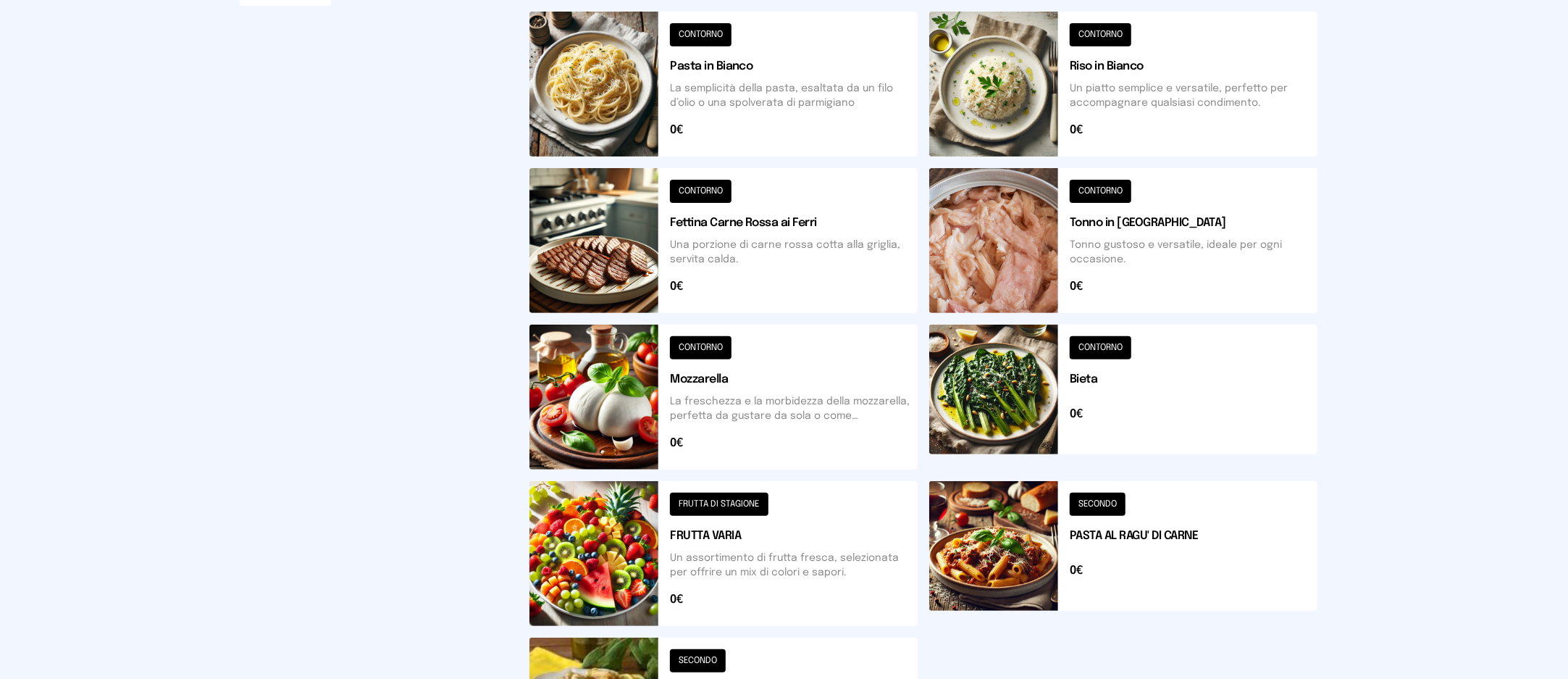
click at [838, 546] on button at bounding box center [723, 553] width 388 height 145
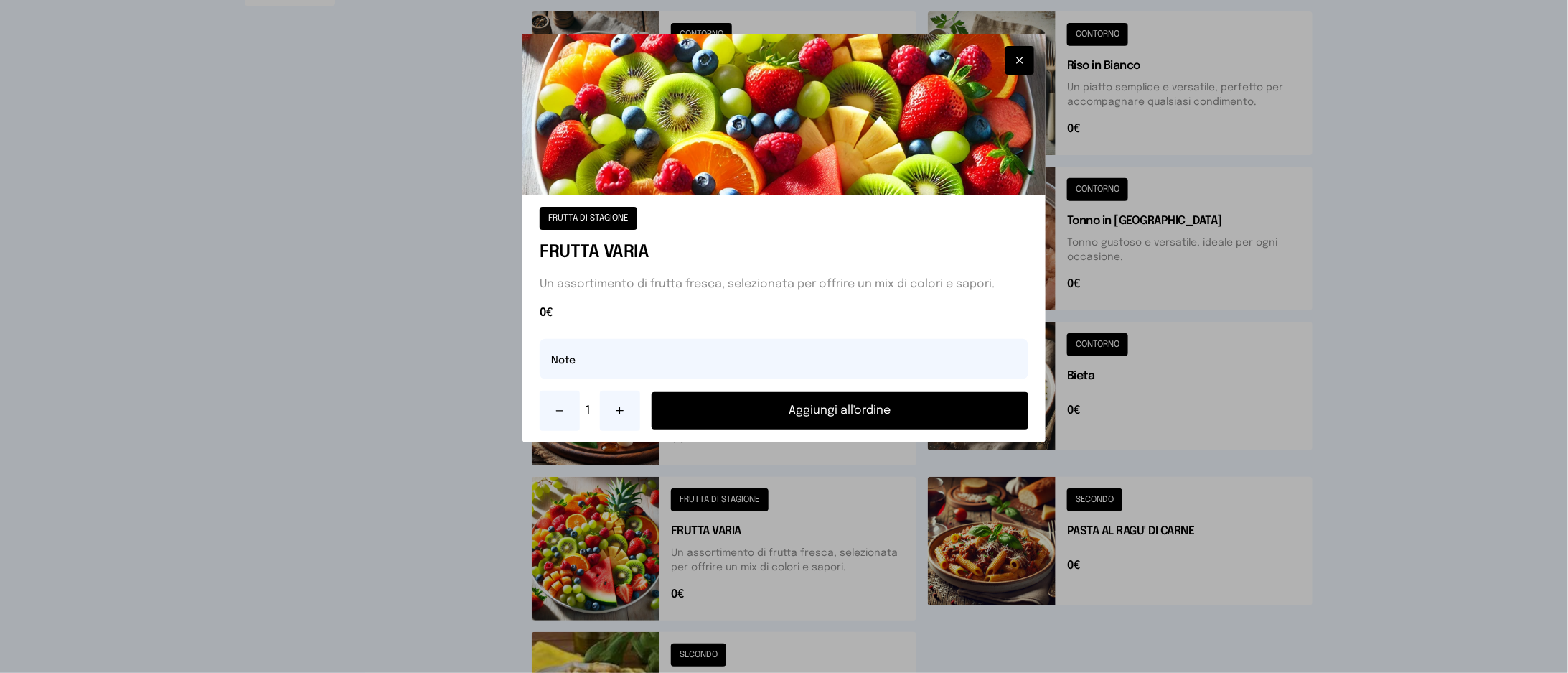
click at [879, 409] on button "Aggiungi all'ordine" at bounding box center [840, 411] width 376 height 37
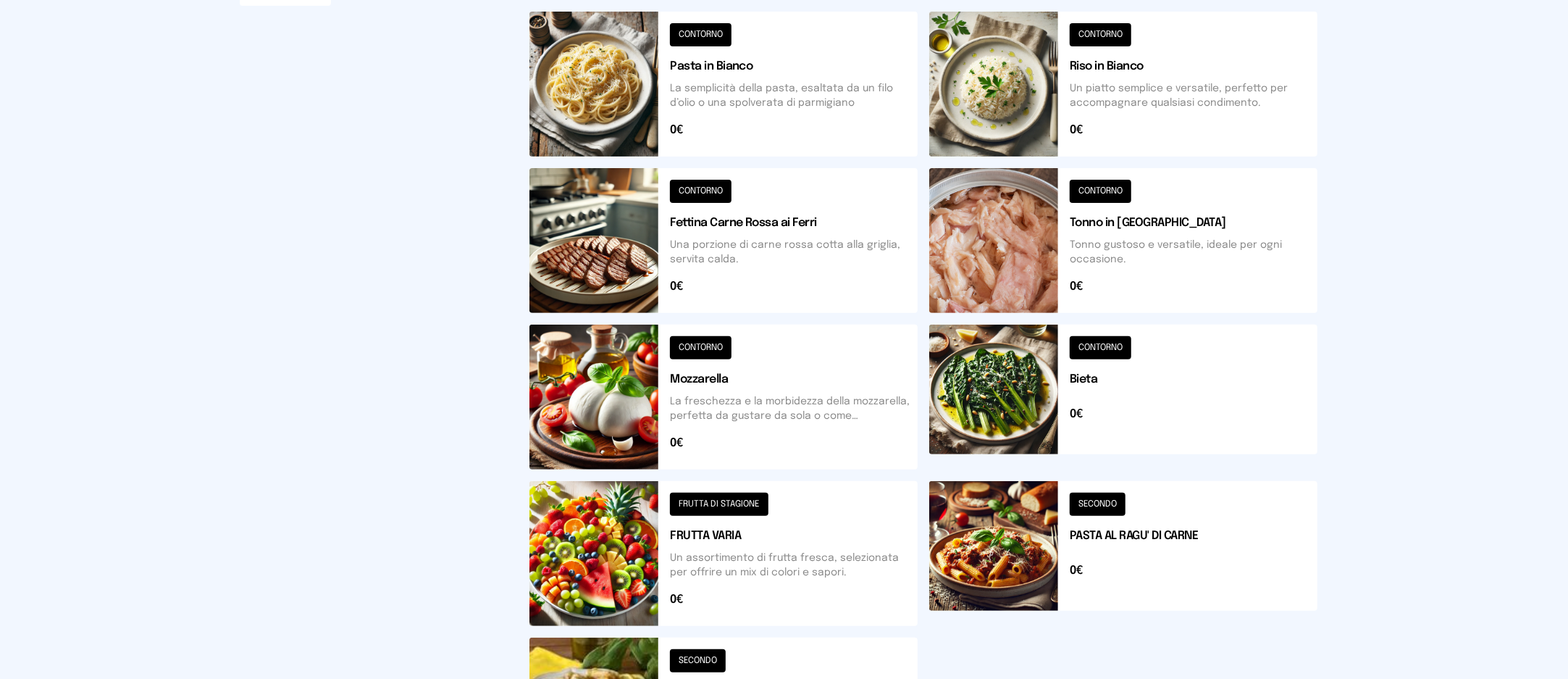
scroll to position [0, 0]
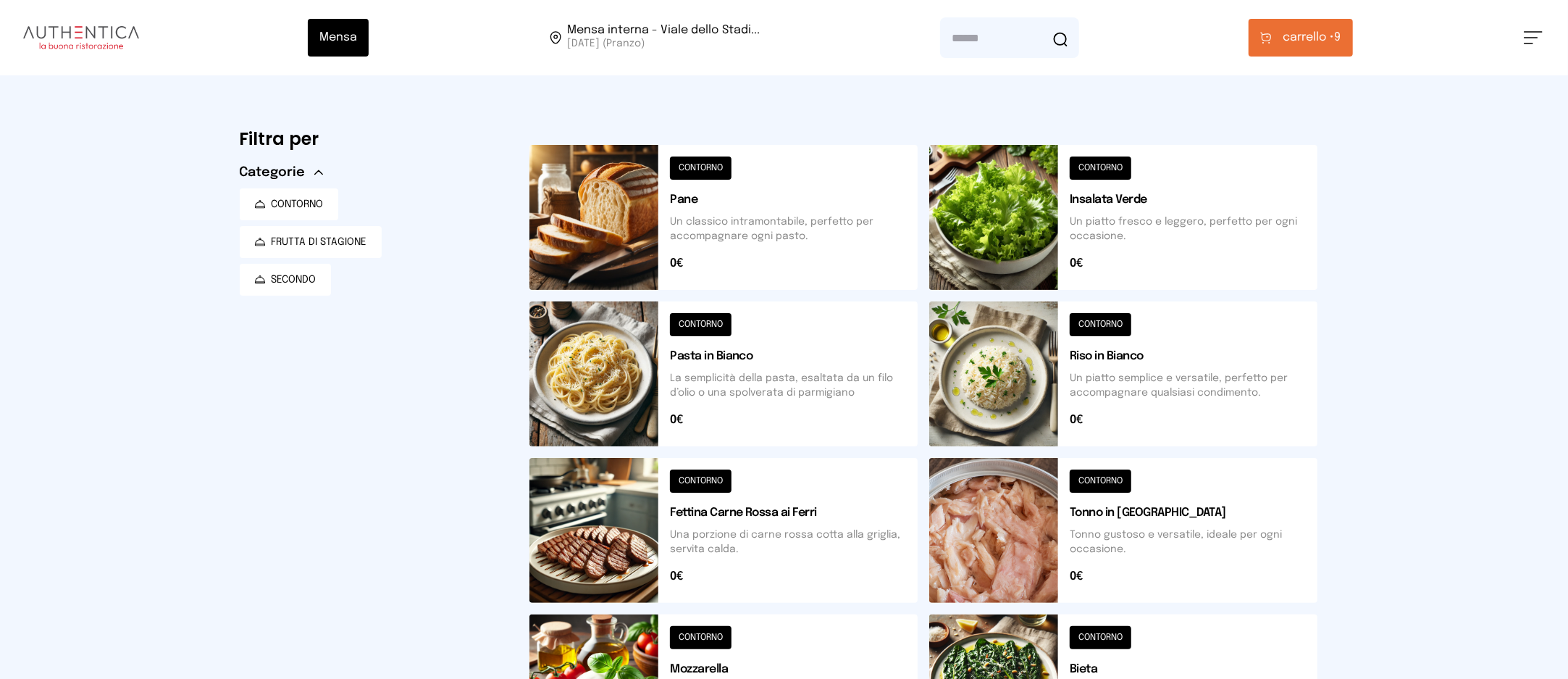
click at [1298, 41] on span "carrello •" at bounding box center [1309, 37] width 52 height 17
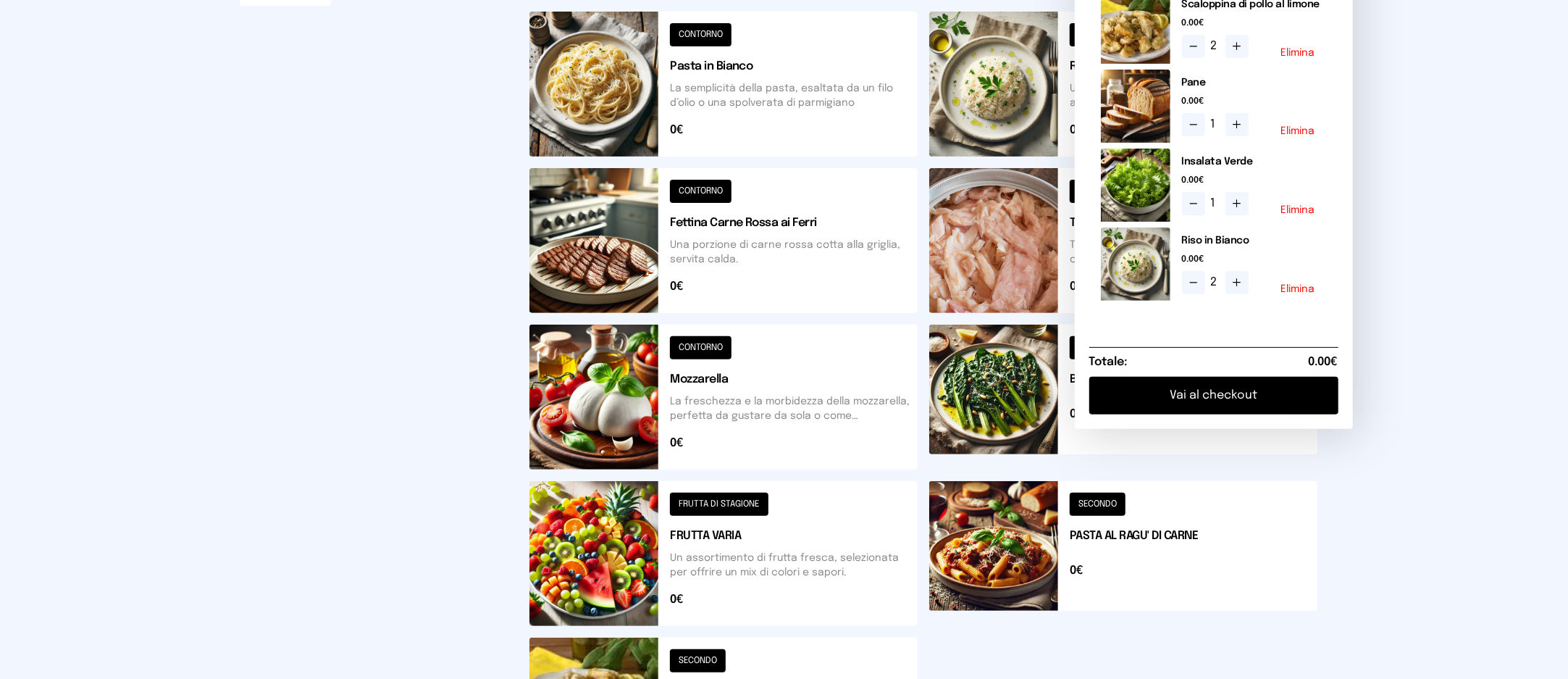
scroll to position [482, 0]
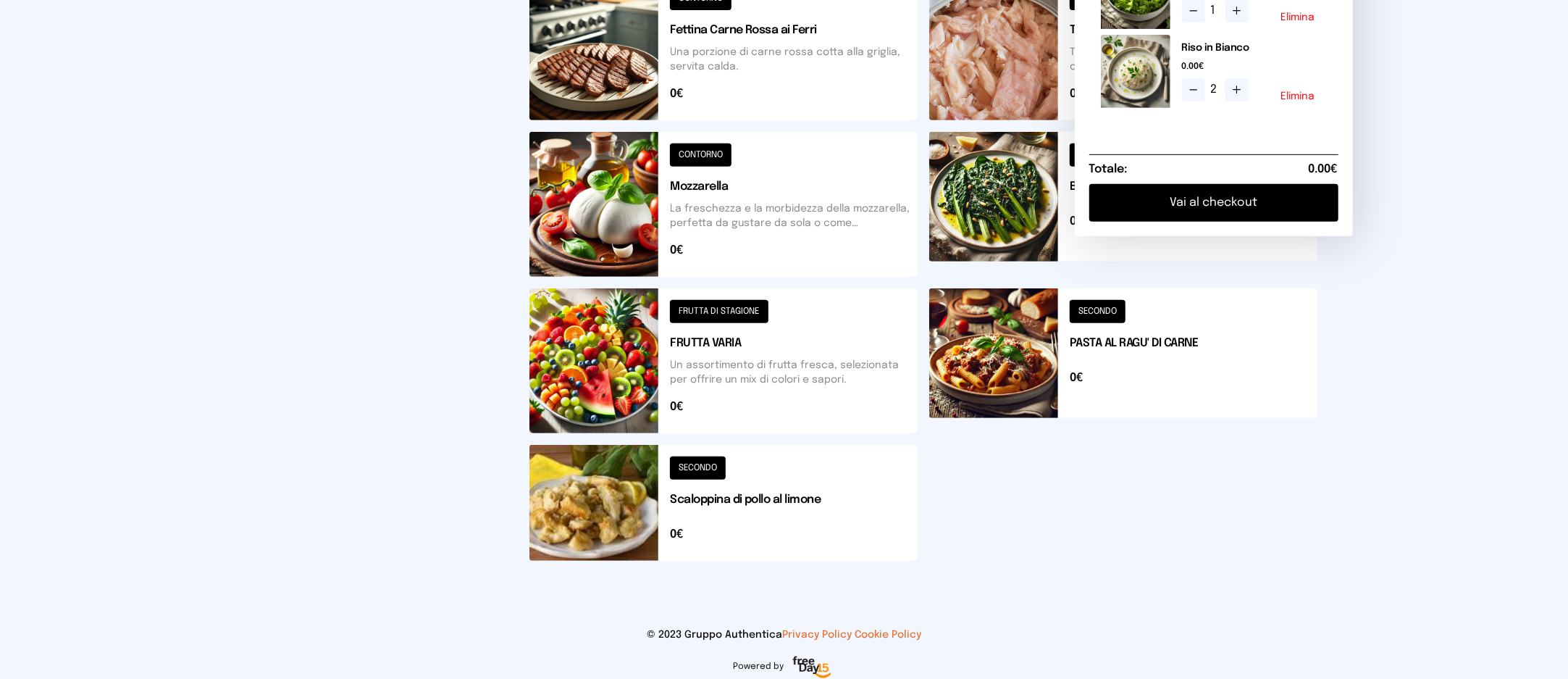
click at [1253, 220] on button "Vai al checkout" at bounding box center [1214, 203] width 249 height 37
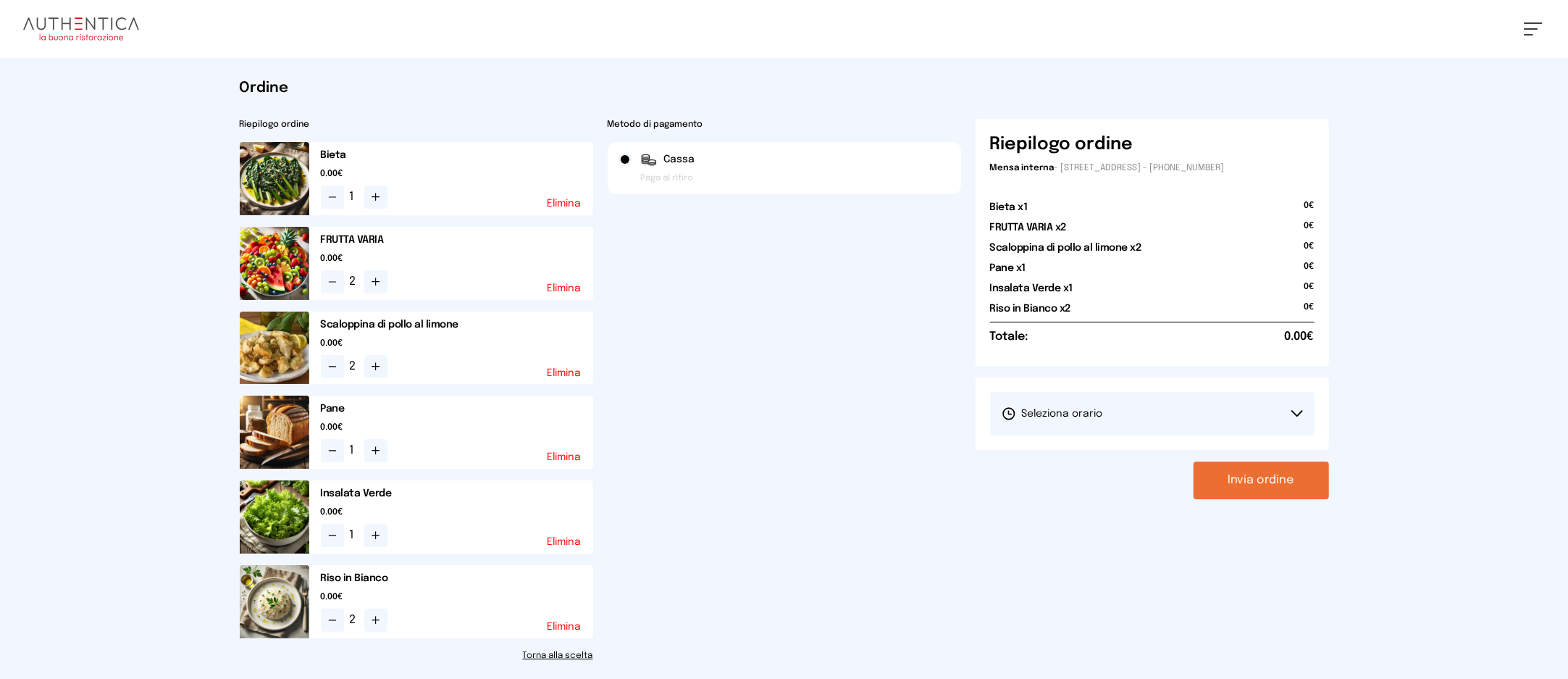
click at [1271, 489] on button "Invia ordine" at bounding box center [1261, 480] width 135 height 37
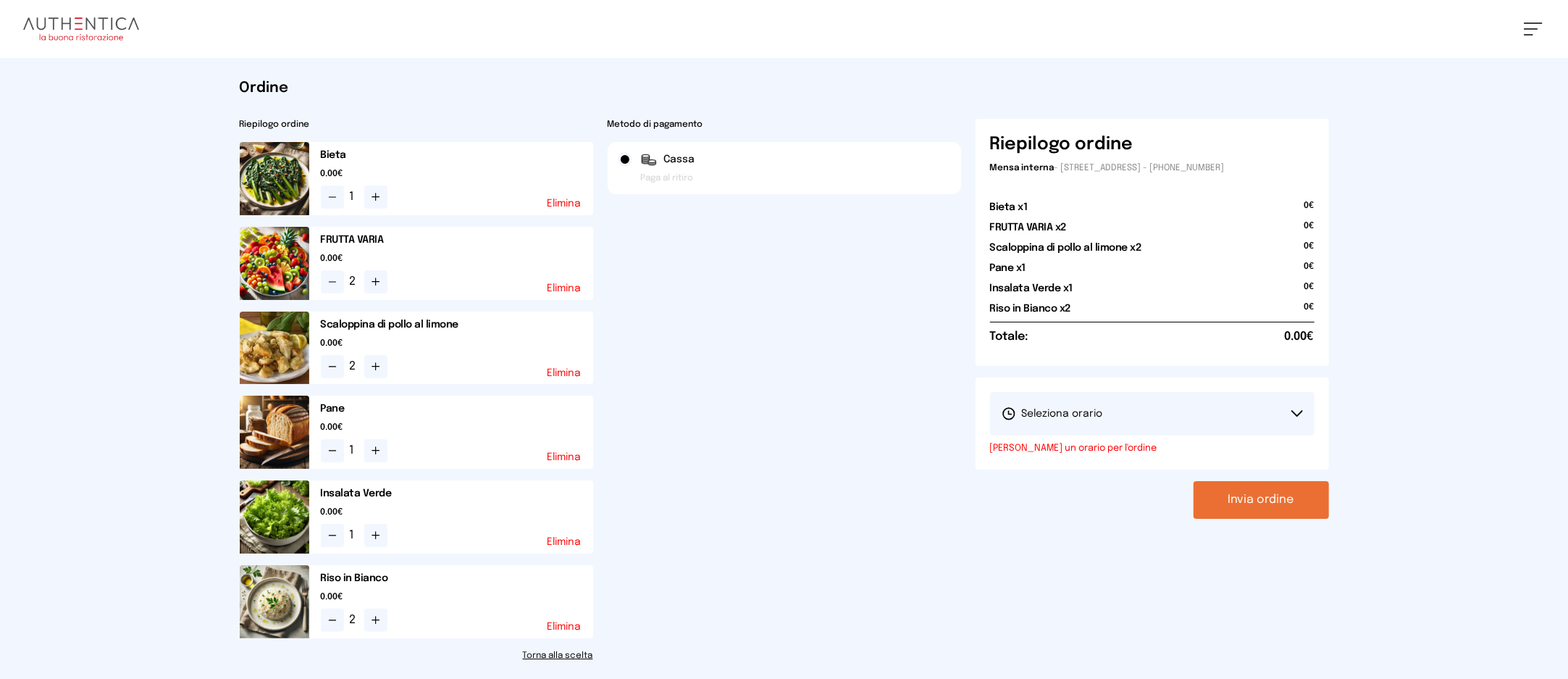
click at [1252, 421] on button "Seleziona orario" at bounding box center [1152, 414] width 325 height 43
click at [1231, 451] on li "1° Turno (13:00 - 15:00)" at bounding box center [1152, 454] width 325 height 37
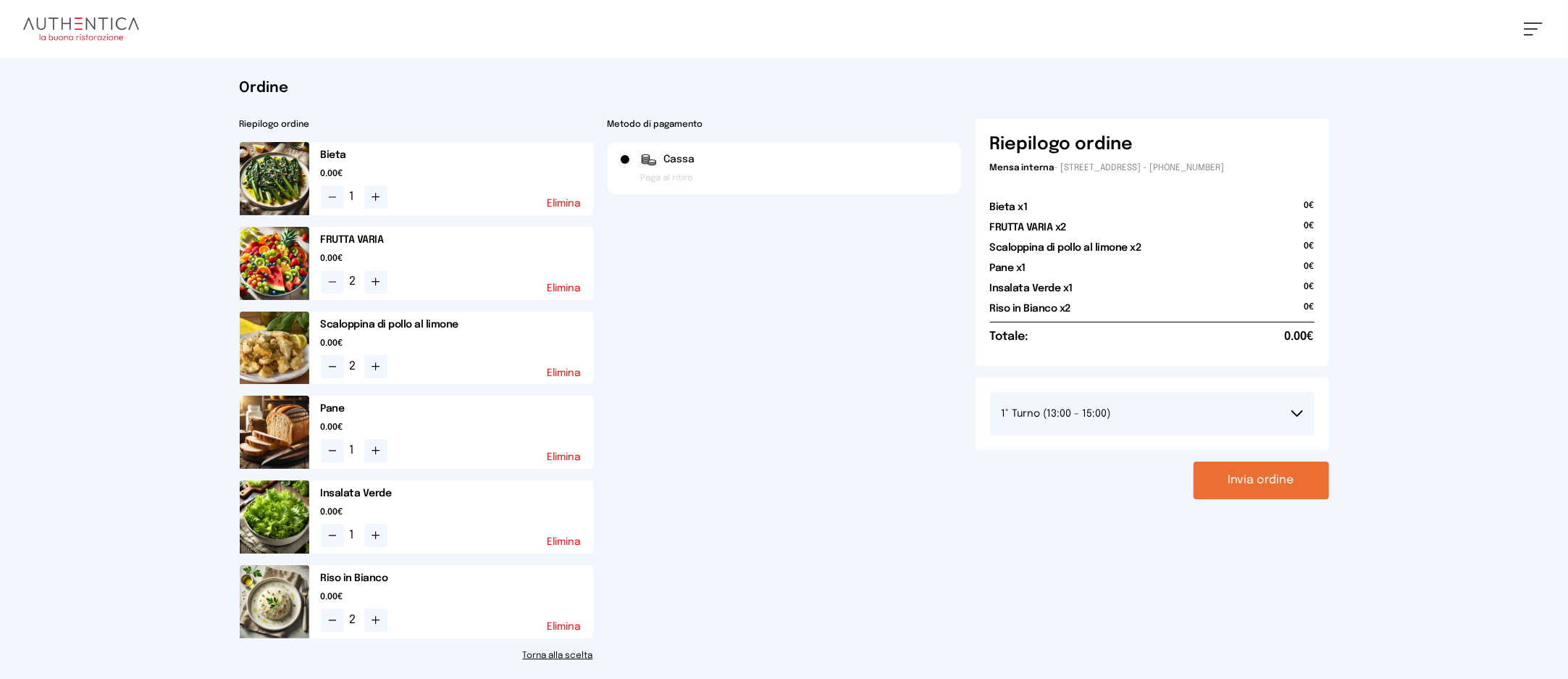
click at [1231, 483] on button "Invia ordine" at bounding box center [1261, 480] width 135 height 37
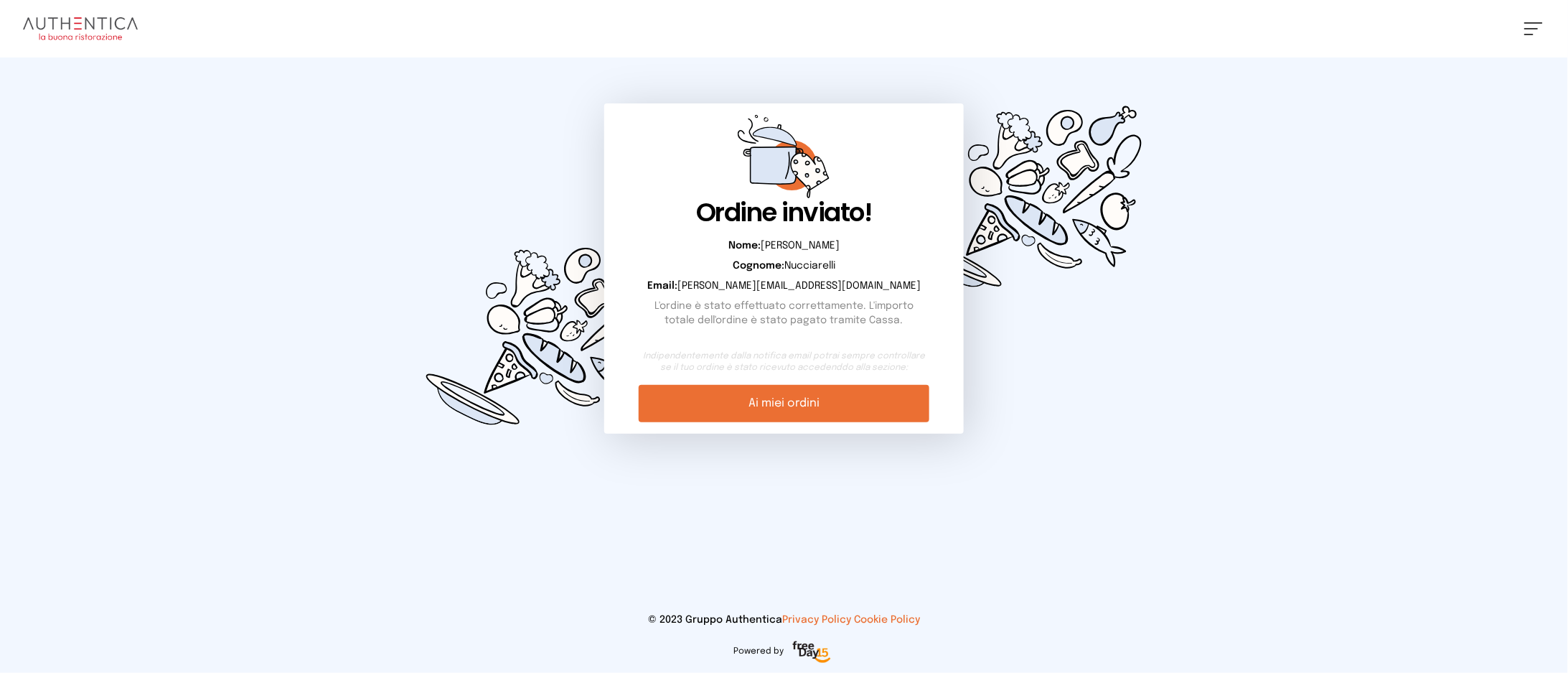
click at [898, 408] on link "Ai miei ordini" at bounding box center [784, 403] width 290 height 37
